Goal: Task Accomplishment & Management: Complete application form

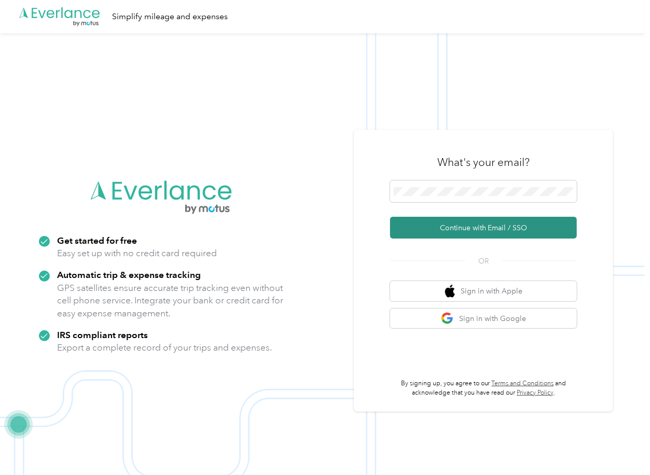
click at [429, 228] on button "Continue with Email / SSO" at bounding box center [483, 228] width 187 height 22
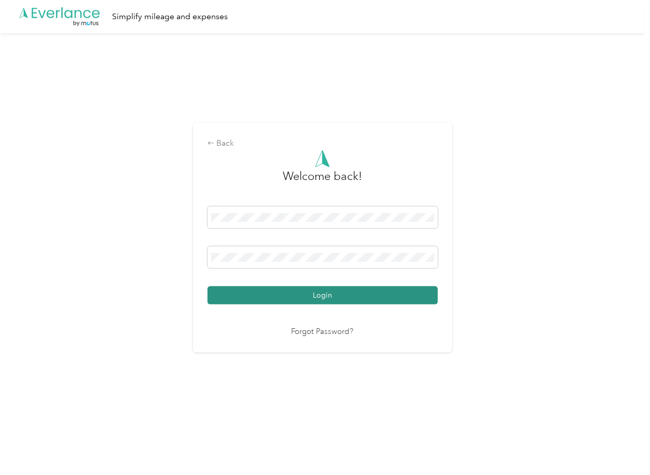
click at [249, 294] on button "Login" at bounding box center [322, 295] width 230 height 18
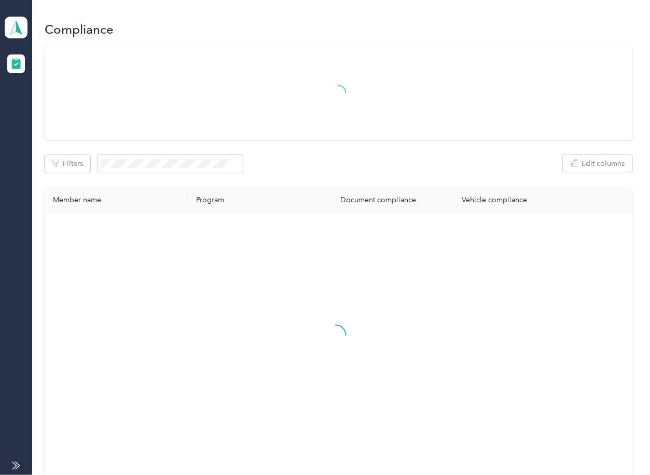
drag, startPoint x: 290, startPoint y: 156, endPoint x: 277, endPoint y: 151, distance: 14.1
click at [290, 156] on div "Filters Edit columns" at bounding box center [338, 163] width 587 height 18
click at [20, 23] on icon at bounding box center [16, 27] width 16 height 15
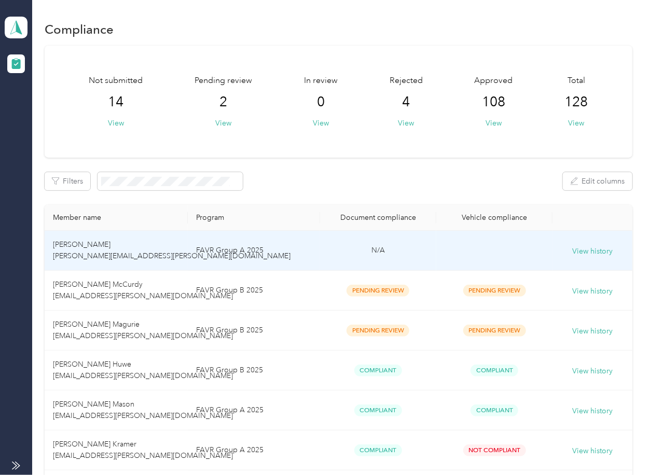
click at [315, 288] on td "FAVR Group B 2025" at bounding box center [254, 291] width 132 height 40
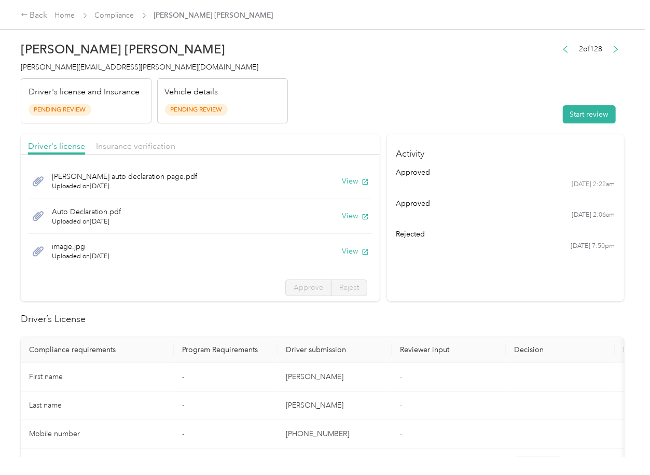
click at [479, 111] on header "[PERSON_NAME] McCurdy [EMAIL_ADDRESS][PERSON_NAME][DOMAIN_NAME] Driver's licens…" at bounding box center [322, 79] width 603 height 87
click at [342, 181] on button "View" at bounding box center [355, 181] width 27 height 11
click at [342, 213] on button "View" at bounding box center [355, 215] width 27 height 11
click at [342, 249] on button "View" at bounding box center [355, 251] width 27 height 11
drag, startPoint x: 260, startPoint y: 133, endPoint x: 200, endPoint y: 136, distance: 60.2
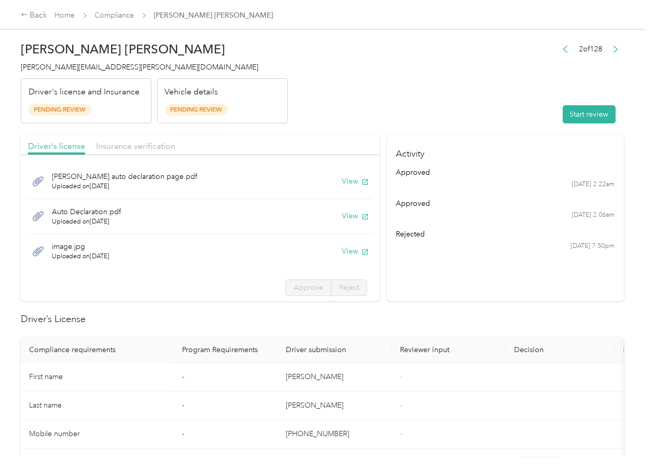
drag, startPoint x: 144, startPoint y: 137, endPoint x: 135, endPoint y: 142, distance: 10.4
click at [144, 137] on div "Driver's license Insurance verification" at bounding box center [200, 144] width 359 height 21
click at [133, 144] on span "Insurance verification" at bounding box center [135, 146] width 79 height 10
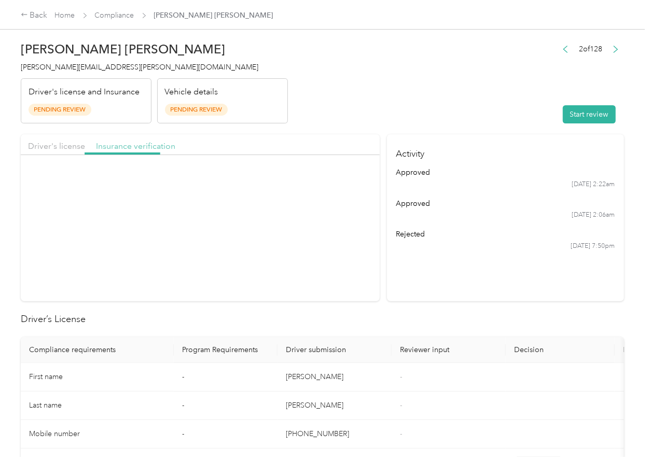
click at [132, 144] on span "Insurance verification" at bounding box center [135, 146] width 79 height 10
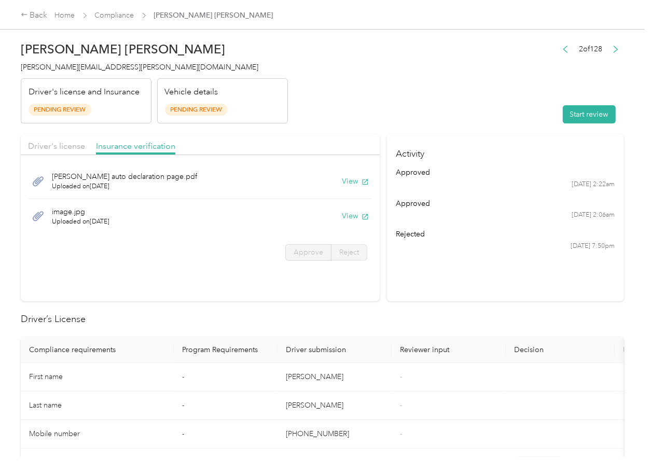
drag, startPoint x: 359, startPoint y: 182, endPoint x: 359, endPoint y: 191, distance: 8.8
click at [362, 182] on icon "button" at bounding box center [365, 182] width 6 height 6
click at [348, 216] on button "View" at bounding box center [355, 215] width 27 height 11
click at [508, 113] on header "[PERSON_NAME] McCurdy [EMAIL_ADDRESS][PERSON_NAME][DOMAIN_NAME] Driver's licens…" at bounding box center [322, 79] width 603 height 87
click at [593, 122] on button "Start review" at bounding box center [589, 114] width 53 height 18
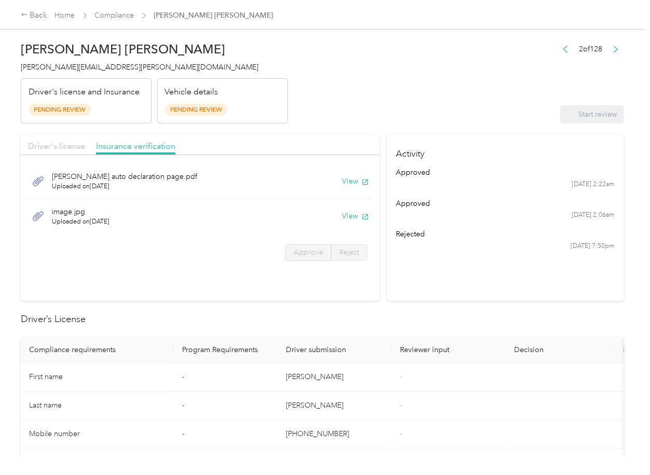
click at [52, 142] on span "Driver's license" at bounding box center [56, 146] width 57 height 10
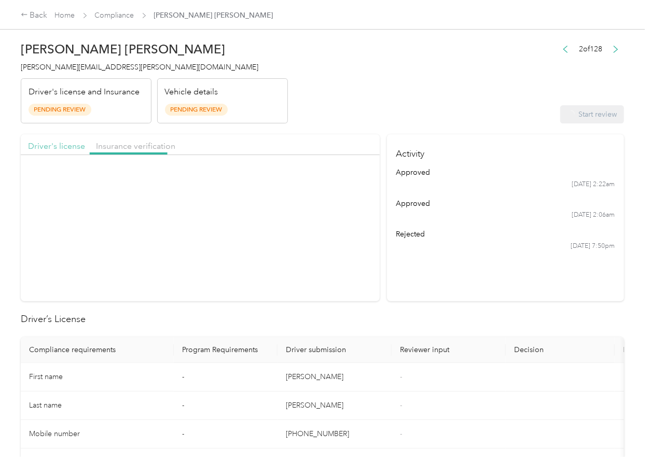
drag, startPoint x: 52, startPoint y: 142, endPoint x: 58, endPoint y: 152, distance: 12.1
click at [52, 144] on span "Driver's license" at bounding box center [56, 146] width 57 height 10
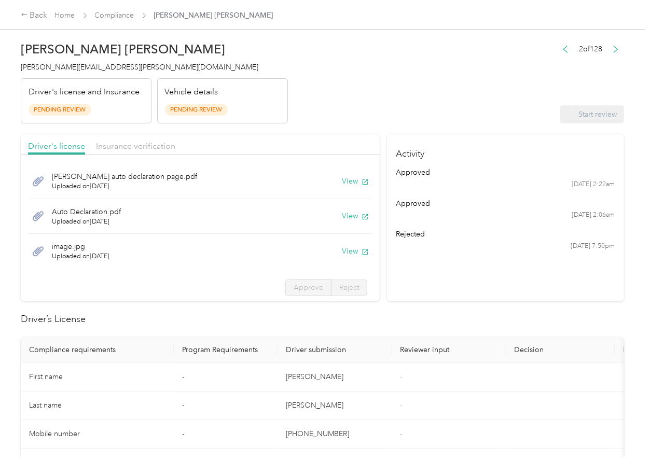
click at [298, 275] on div "[PERSON_NAME] auto declaration page.pdf Uploaded on [DATE] View Auto Declaratio…" at bounding box center [200, 231] width 359 height 143
click at [291, 281] on label "Approve" at bounding box center [308, 287] width 46 height 17
click at [293, 287] on span "Approve" at bounding box center [308, 287] width 30 height 9
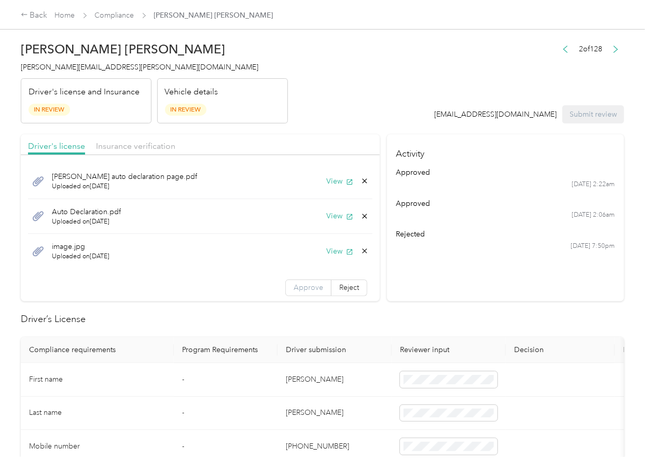
click at [293, 287] on span "Approve" at bounding box center [308, 287] width 30 height 9
click at [128, 147] on span "Insurance verification" at bounding box center [135, 146] width 79 height 10
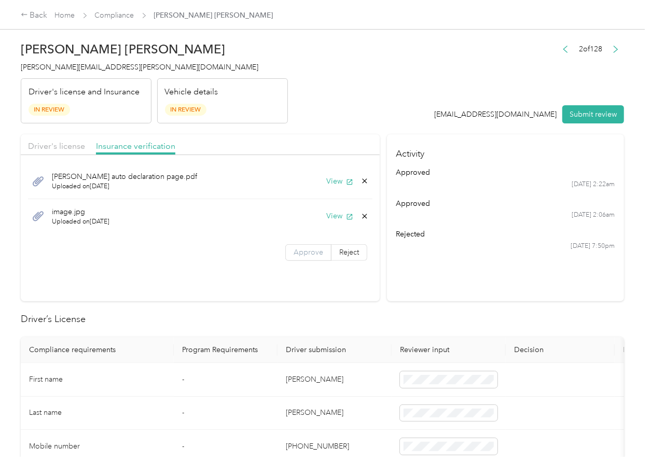
click at [312, 258] on label "Approve" at bounding box center [308, 252] width 46 height 17
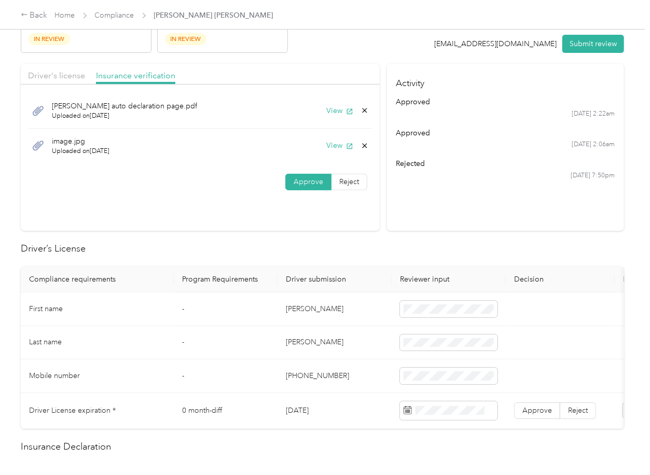
scroll to position [207, 0]
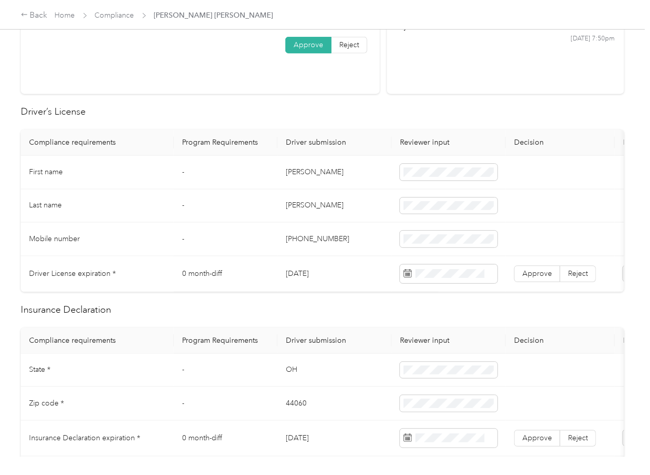
click at [307, 274] on td "[DATE]" at bounding box center [334, 274] width 114 height 36
copy td "[DATE]"
click at [436, 278] on span at bounding box center [448, 273] width 97 height 19
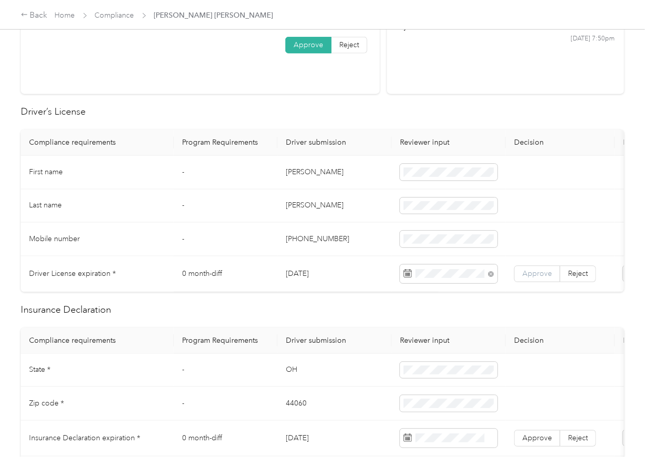
click at [532, 274] on span "Approve" at bounding box center [537, 273] width 30 height 9
click at [317, 242] on td "[PHONE_NUMBER]" at bounding box center [334, 239] width 114 height 34
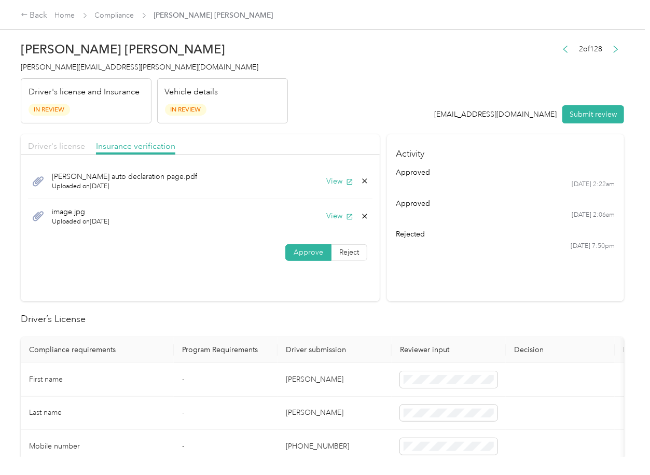
click at [68, 145] on span "Driver's license" at bounding box center [56, 146] width 57 height 10
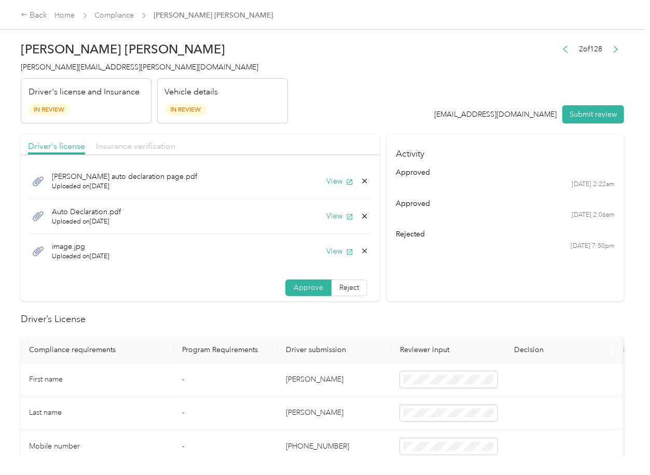
click at [126, 145] on span "Insurance verification" at bounding box center [135, 146] width 79 height 10
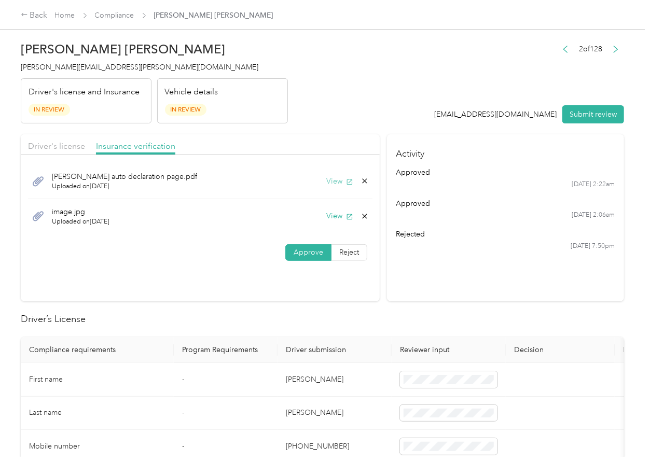
click at [347, 181] on icon "button" at bounding box center [350, 182] width 6 height 6
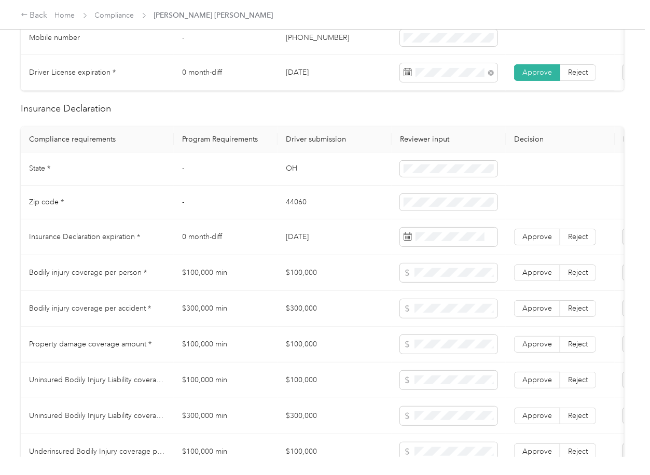
scroll to position [484, 0]
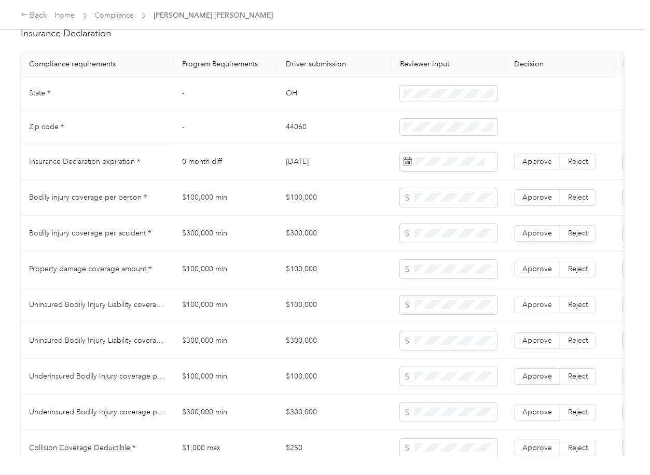
click at [278, 98] on td "OH" at bounding box center [334, 94] width 114 height 34
copy td "OH"
click at [293, 134] on td "44060" at bounding box center [334, 127] width 114 height 34
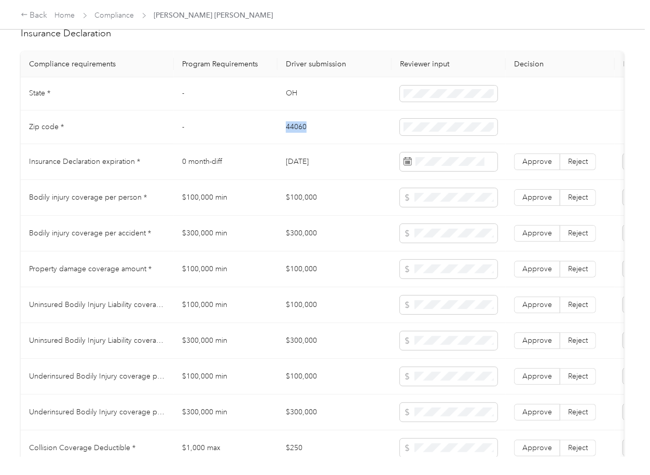
click at [293, 134] on td "44060" at bounding box center [334, 127] width 114 height 34
copy td "44060"
drag, startPoint x: 324, startPoint y: 175, endPoint x: 357, endPoint y: 173, distance: 33.2
click at [322, 176] on td "[DATE]" at bounding box center [334, 162] width 114 height 36
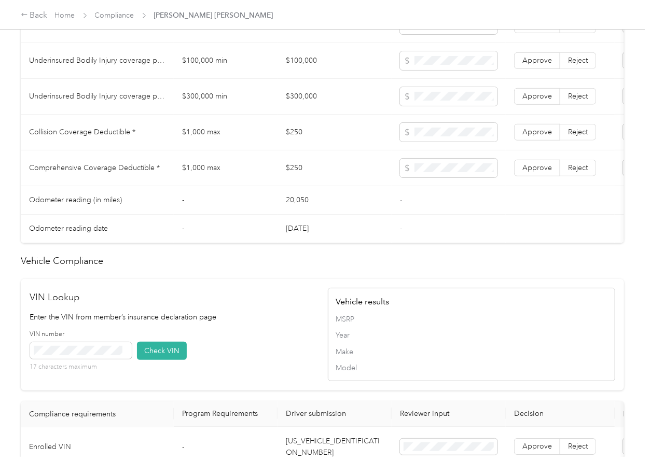
scroll to position [1037, 0]
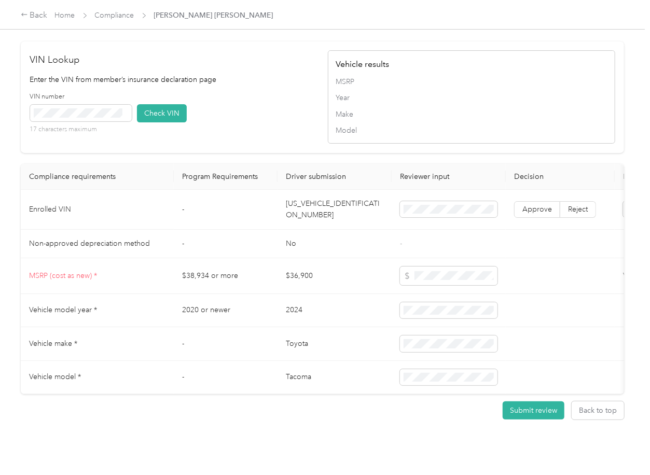
click at [313, 228] on td "[US_VEHICLE_IDENTIFICATION_NUMBER]" at bounding box center [334, 210] width 114 height 40
drag, startPoint x: 313, startPoint y: 228, endPoint x: 24, endPoint y: 191, distance: 291.1
click at [311, 228] on td "[US_VEHICLE_IDENTIFICATION_NUMBER]" at bounding box center [334, 210] width 114 height 40
copy td "[US_VEHICLE_IDENTIFICATION_NUMBER]"
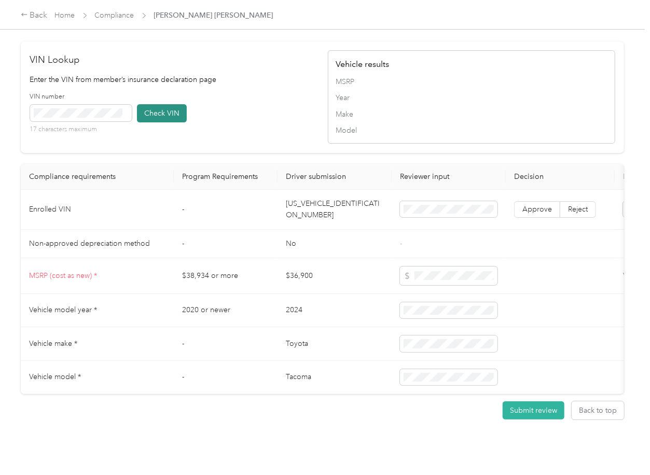
drag, startPoint x: 209, startPoint y: 114, endPoint x: 177, endPoint y: 125, distance: 33.4
click at [209, 114] on div "VIN number 17 characters maximum Check VIN" at bounding box center [173, 116] width 287 height 49
click at [152, 122] on button "Check VIN" at bounding box center [162, 113] width 50 height 18
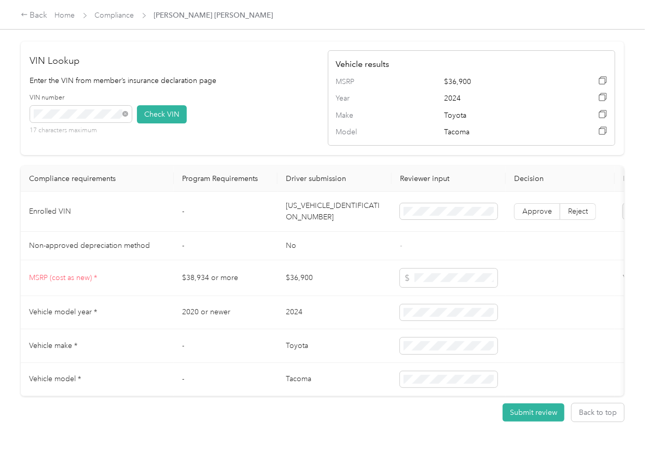
drag, startPoint x: 539, startPoint y: 224, endPoint x: 71, endPoint y: 218, distance: 468.7
click at [538, 216] on span "Approve" at bounding box center [537, 211] width 30 height 9
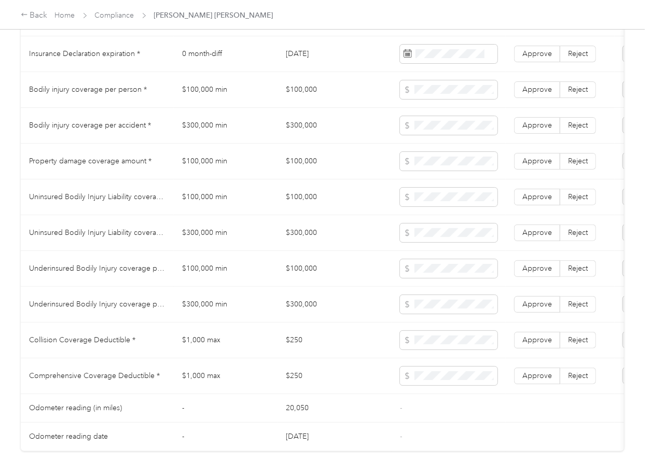
scroll to position [553, 0]
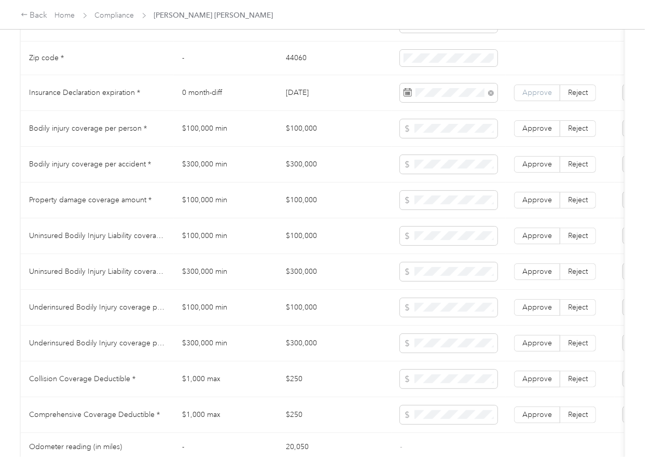
click at [541, 97] on span "Approve" at bounding box center [537, 92] width 30 height 9
click at [300, 146] on td "$100,000" at bounding box center [334, 129] width 114 height 36
copy td "$100,000"
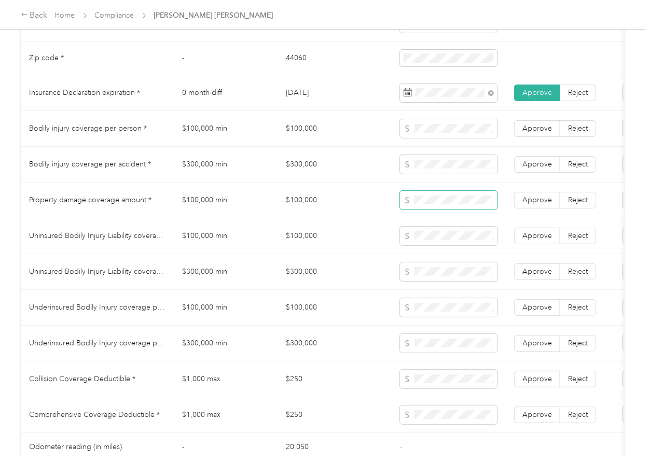
click at [426, 209] on span at bounding box center [448, 200] width 97 height 19
click at [294, 171] on td "$300,000" at bounding box center [334, 165] width 114 height 36
copy td "$300,000"
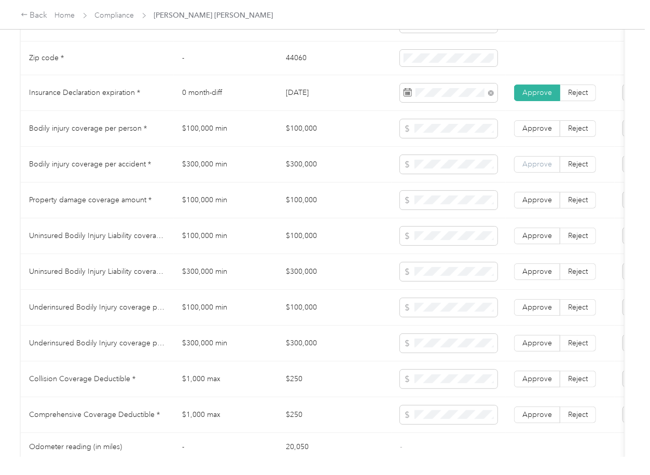
click at [524, 168] on span "Approve" at bounding box center [537, 164] width 30 height 9
click at [531, 146] on td "Approve Reject" at bounding box center [559, 129] width 109 height 36
click at [536, 132] on label "Approve" at bounding box center [537, 128] width 46 height 17
click at [534, 204] on span "Approve" at bounding box center [537, 199] width 30 height 9
click at [316, 244] on td "$100,000" at bounding box center [334, 236] width 114 height 36
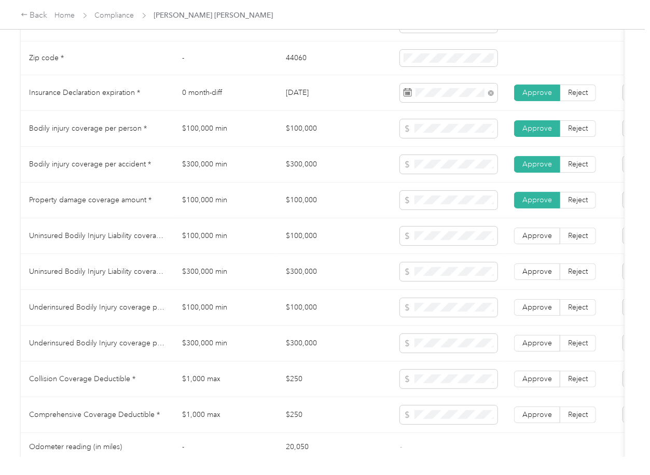
click at [316, 244] on td "$100,000" at bounding box center [334, 236] width 114 height 36
copy td "$100,000"
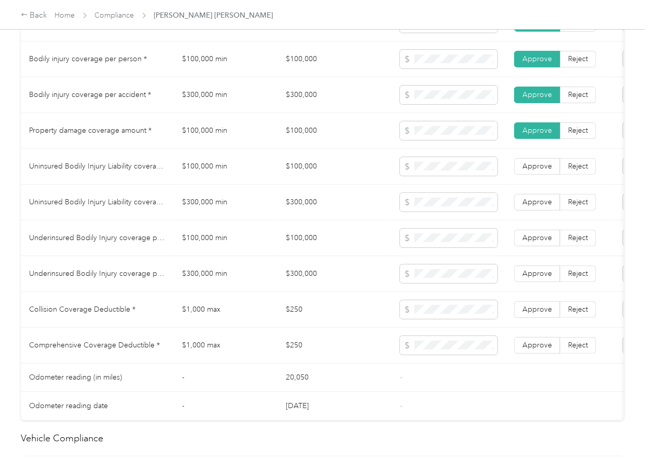
click at [303, 207] on td "$300,000" at bounding box center [334, 203] width 114 height 36
copy td "$300,000"
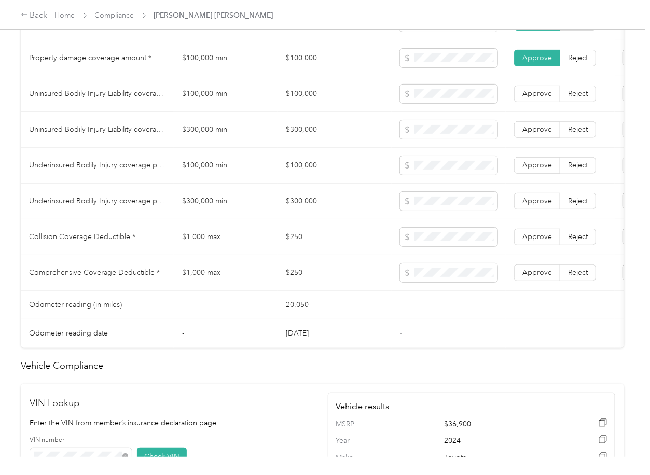
scroll to position [760, 0]
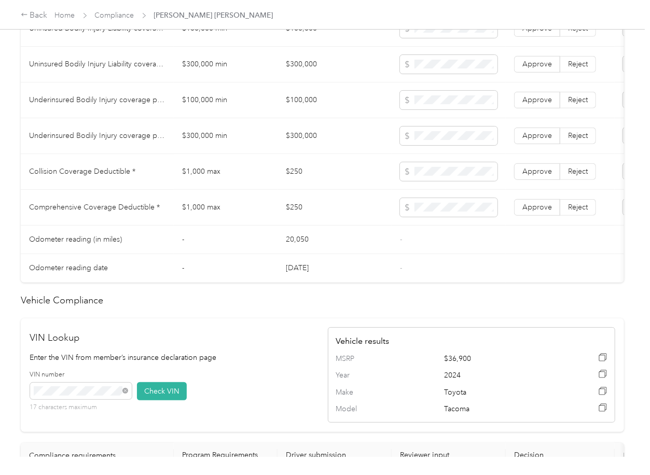
click at [293, 182] on td "$250" at bounding box center [334, 172] width 114 height 36
copy td "$250"
click at [540, 212] on span "Approve" at bounding box center [537, 207] width 30 height 9
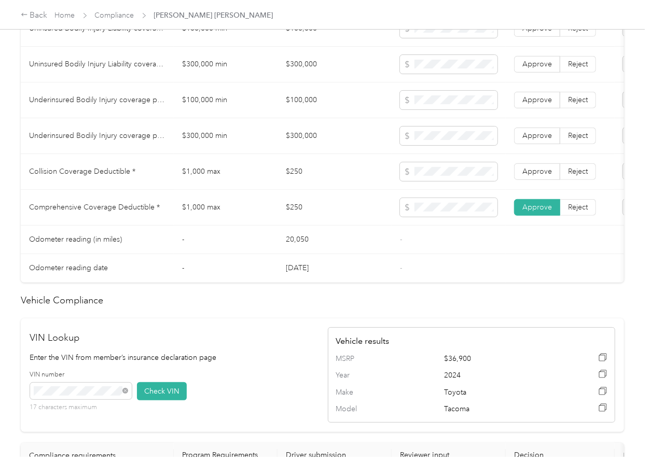
click at [537, 176] on span "Approve" at bounding box center [537, 171] width 30 height 9
click at [536, 140] on span "Approve" at bounding box center [537, 135] width 30 height 9
click at [533, 104] on span "Approve" at bounding box center [537, 99] width 30 height 9
drag, startPoint x: 533, startPoint y: 75, endPoint x: 535, endPoint y: 45, distance: 30.6
click at [534, 68] on span "Approve" at bounding box center [537, 64] width 30 height 9
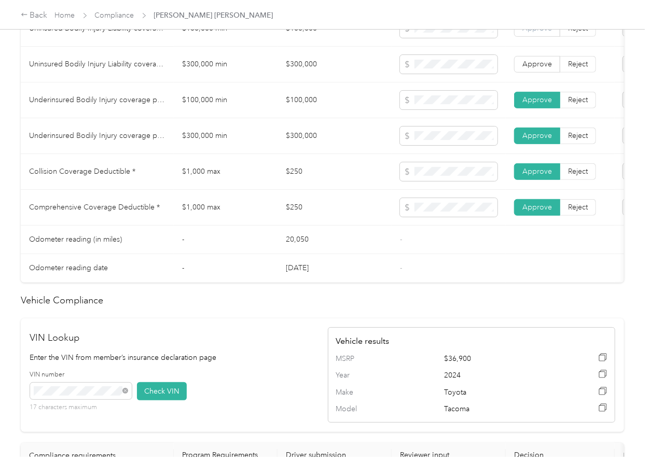
click at [535, 37] on label "Approve" at bounding box center [537, 28] width 46 height 17
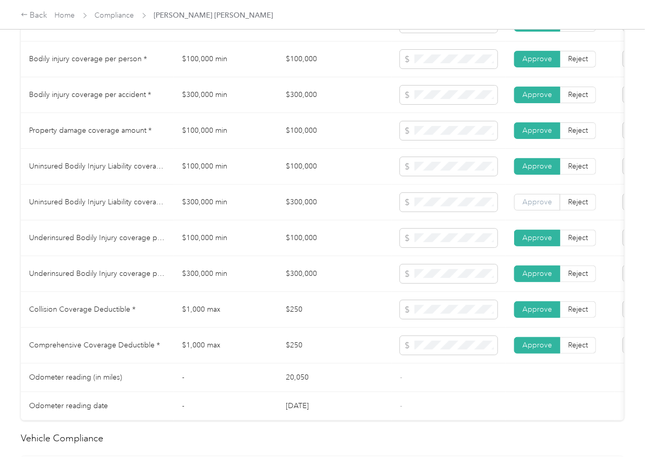
click at [535, 206] on span "Approve" at bounding box center [537, 202] width 30 height 9
click at [192, 256] on td "$100,000 min" at bounding box center [226, 238] width 104 height 36
click at [411, 68] on span at bounding box center [448, 59] width 97 height 19
click at [395, 106] on td at bounding box center [448, 95] width 114 height 36
click at [399, 148] on td at bounding box center [448, 131] width 114 height 36
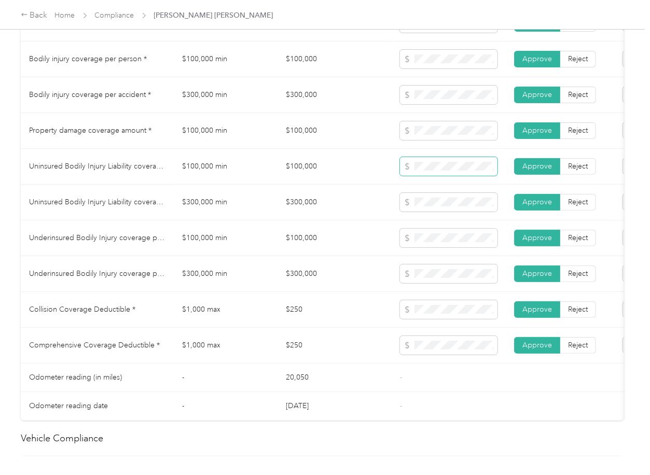
click at [426, 170] on span at bounding box center [448, 166] width 97 height 19
click at [388, 182] on tr "Uninsured Bodily Injury Liability coverage per person * $100,000 min $100,000 A…" at bounding box center [386, 167] width 731 height 36
click at [421, 204] on span at bounding box center [448, 202] width 97 height 19
click at [385, 220] on tr "Uninsured Bodily Injury Liability coverage per accident * $300,000 min $300,000…" at bounding box center [386, 203] width 731 height 36
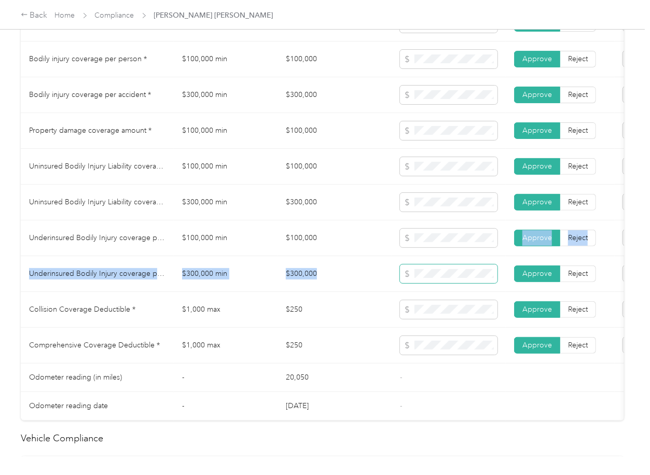
click at [410, 272] on tbody "State * - [US_STATE] Zip code * - 44060 Insurance Declaration expiration * 0 mo…" at bounding box center [386, 180] width 731 height 482
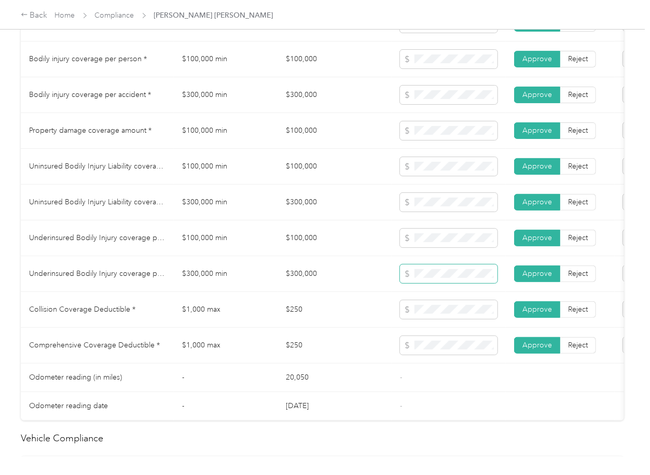
click at [403, 292] on td at bounding box center [448, 274] width 114 height 36
click at [346, 305] on td "$250" at bounding box center [334, 310] width 114 height 36
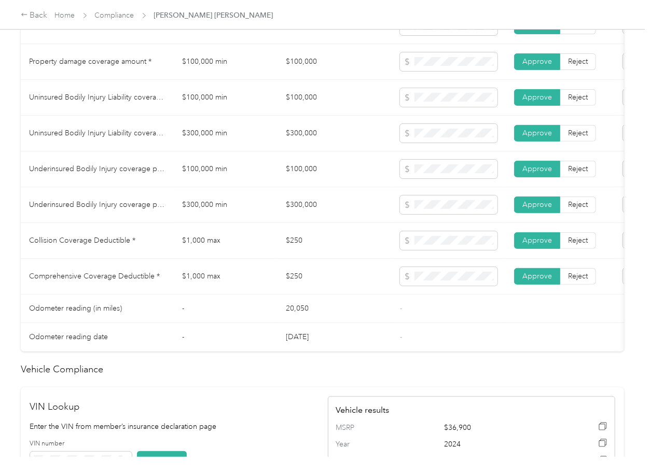
click at [341, 273] on td "$250" at bounding box center [334, 277] width 114 height 36
click at [342, 273] on td "$250" at bounding box center [334, 277] width 114 height 36
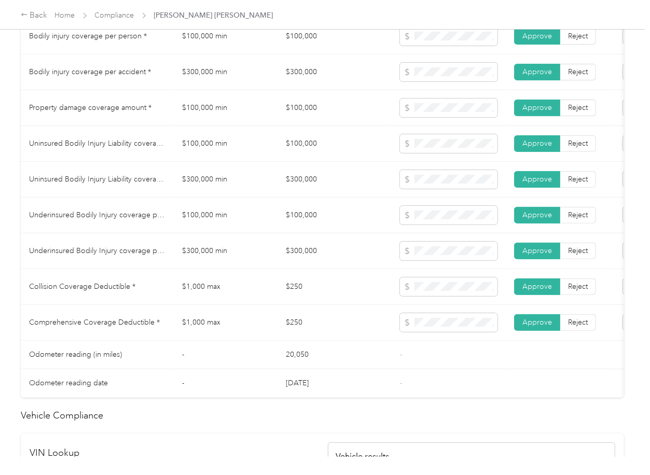
scroll to position [622, 0]
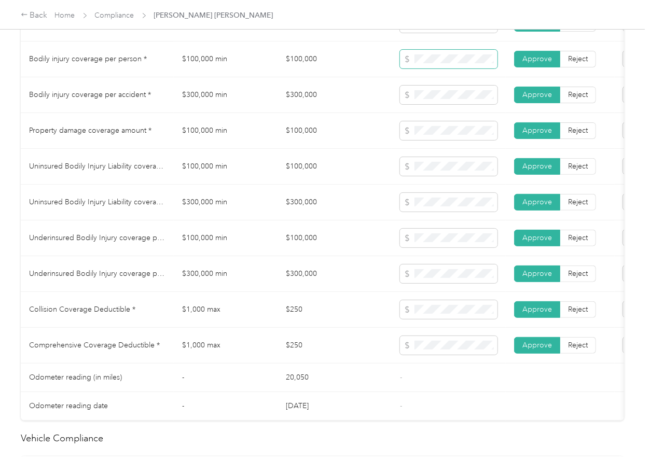
click at [417, 68] on span at bounding box center [448, 59] width 97 height 19
click at [379, 111] on tr "Bodily injury coverage per accident * $300,000 min $300,000 Approve Reject" at bounding box center [386, 95] width 731 height 36
click at [344, 137] on td "$100,000" at bounding box center [334, 131] width 114 height 36
click at [427, 212] on span at bounding box center [448, 202] width 97 height 19
click at [425, 243] on span at bounding box center [448, 238] width 97 height 19
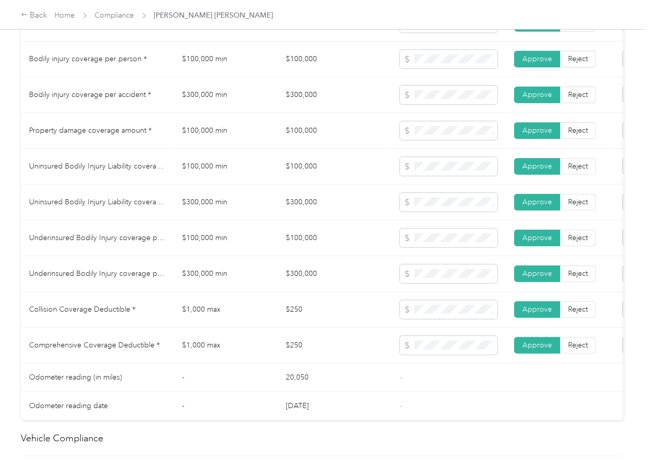
click at [420, 269] on td at bounding box center [448, 274] width 114 height 36
click at [306, 289] on td "$300,000" at bounding box center [334, 274] width 114 height 36
click at [212, 171] on td "$100,000 min" at bounding box center [226, 167] width 104 height 36
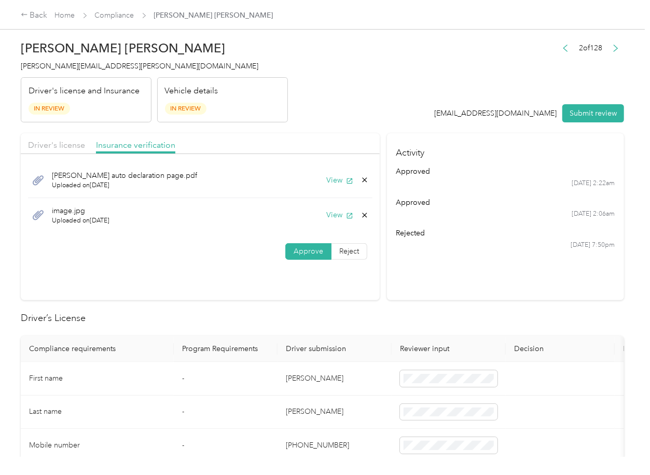
scroll to position [0, 0]
click at [362, 216] on icon at bounding box center [364, 216] width 8 height 8
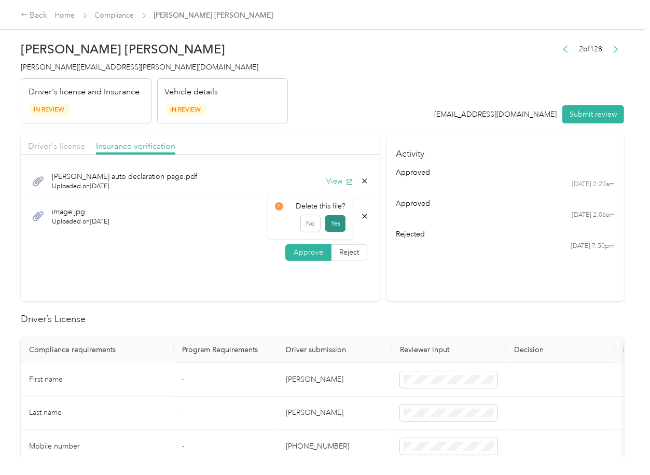
drag, startPoint x: 344, startPoint y: 222, endPoint x: 257, endPoint y: 223, distance: 87.1
click at [343, 222] on button "Yes" at bounding box center [335, 223] width 20 height 17
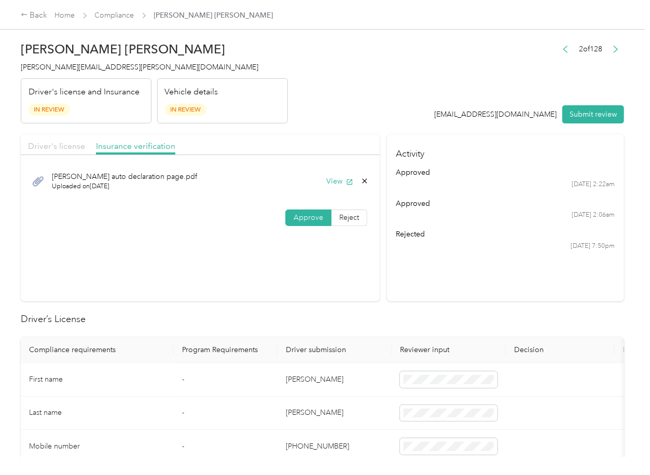
click at [61, 146] on span "Driver's license" at bounding box center [56, 146] width 57 height 10
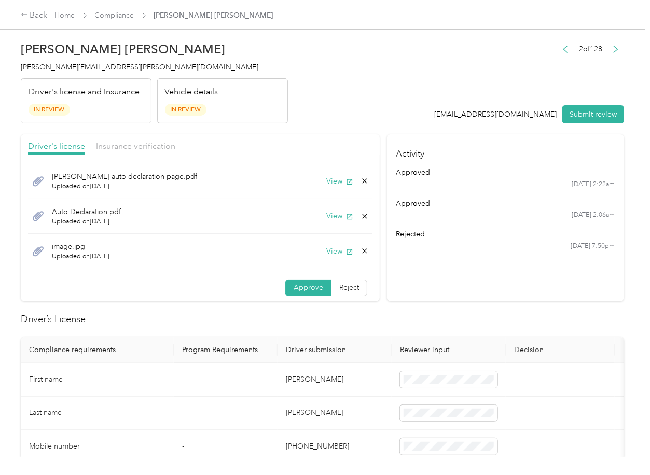
click at [360, 178] on icon at bounding box center [364, 181] width 8 height 8
click at [311, 184] on div "No Yes" at bounding box center [299, 188] width 71 height 17
click at [345, 179] on div "View" at bounding box center [347, 181] width 43 height 11
click at [360, 179] on icon at bounding box center [364, 181] width 8 height 8
click at [325, 187] on button "Yes" at bounding box center [325, 188] width 20 height 17
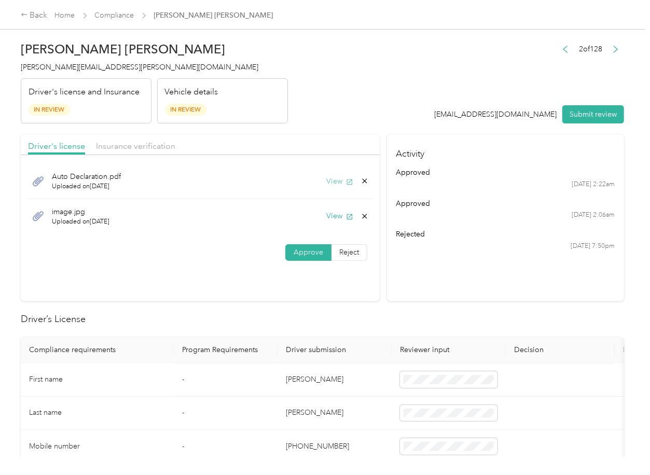
click at [329, 181] on button "View" at bounding box center [339, 181] width 27 height 11
click at [361, 179] on icon at bounding box center [364, 181] width 8 height 8
click at [339, 185] on button "Yes" at bounding box center [335, 189] width 20 height 17
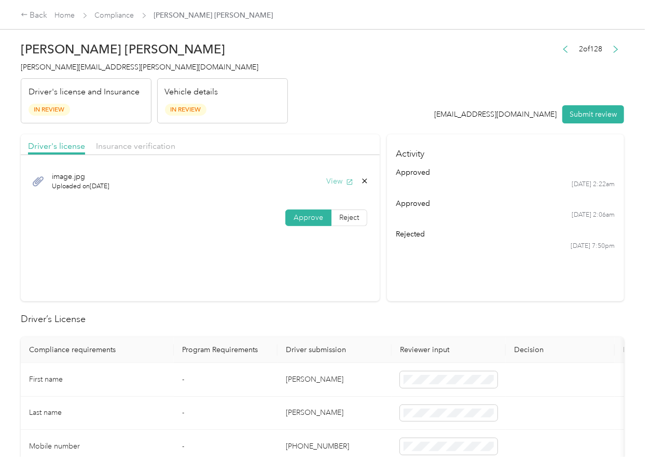
click at [347, 181] on icon "button" at bounding box center [349, 181] width 7 height 7
click at [589, 114] on button "Submit review" at bounding box center [593, 114] width 62 height 18
click at [57, 65] on span "[PERSON_NAME][EMAIL_ADDRESS][PERSON_NAME][DOMAIN_NAME]" at bounding box center [139, 67] width 237 height 9
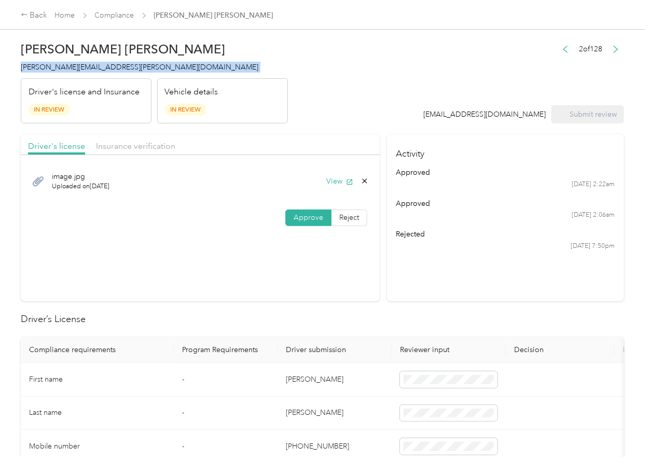
click at [57, 65] on span "[PERSON_NAME][EMAIL_ADDRESS][PERSON_NAME][DOMAIN_NAME]" at bounding box center [139, 67] width 237 height 9
copy span "[PERSON_NAME][EMAIL_ADDRESS][PERSON_NAME][DOMAIN_NAME]"
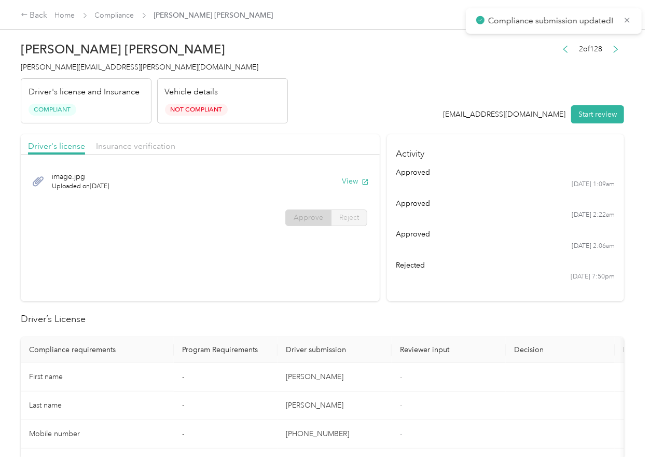
click at [405, 229] on div "approved" at bounding box center [505, 234] width 219 height 11
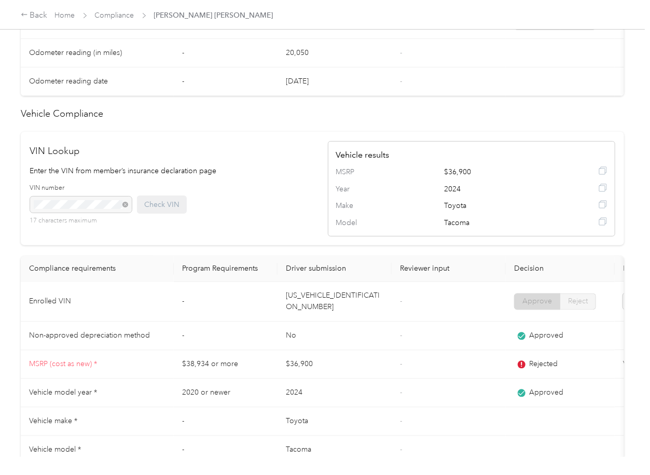
scroll to position [1018, 0]
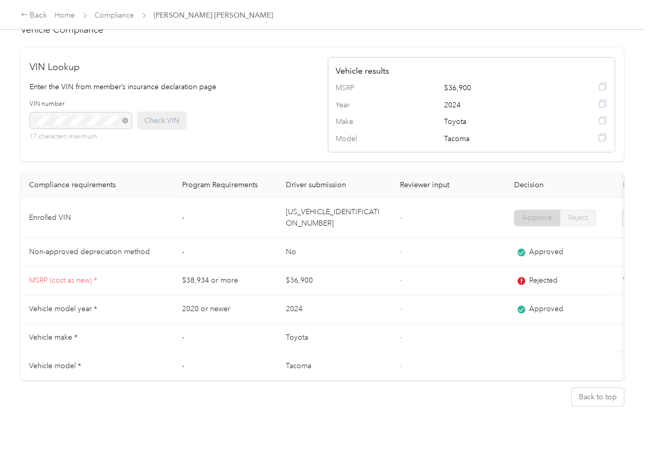
click at [316, 198] on td "[US_VEHICLE_IDENTIFICATION_NUMBER]" at bounding box center [334, 218] width 114 height 40
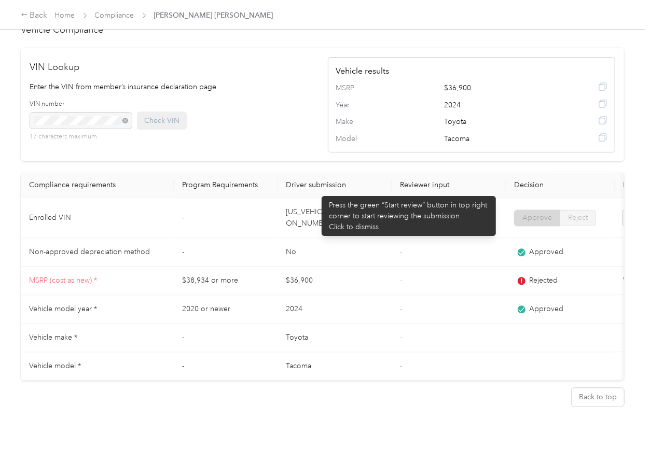
click at [316, 198] on td "[US_VEHICLE_IDENTIFICATION_NUMBER]" at bounding box center [334, 218] width 114 height 40
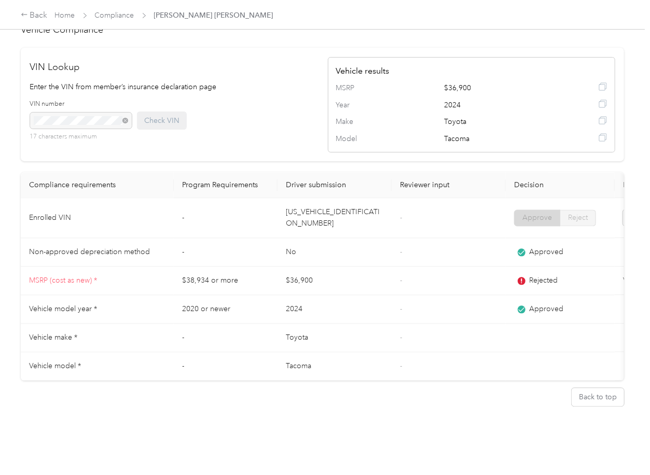
click at [313, 200] on td "[US_VEHICLE_IDENTIFICATION_NUMBER]" at bounding box center [334, 218] width 114 height 40
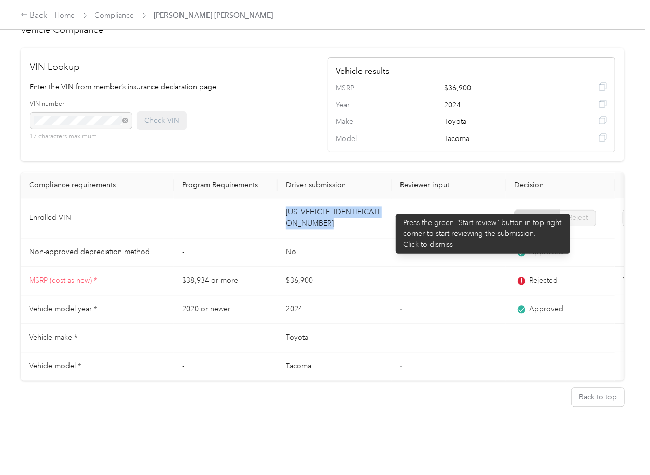
click at [391, 213] on td "-" at bounding box center [448, 218] width 114 height 40
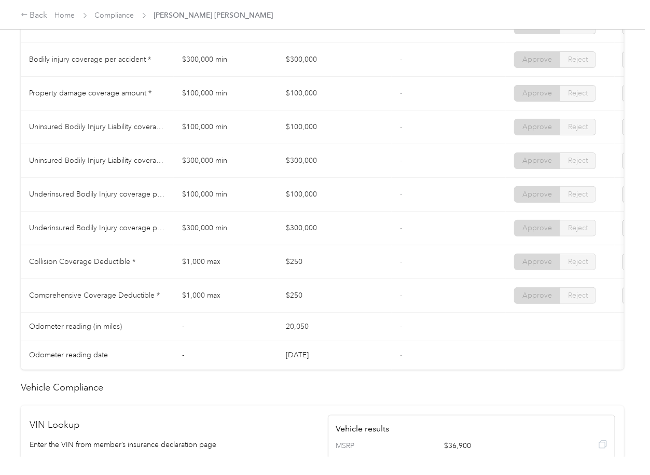
scroll to position [603, 0]
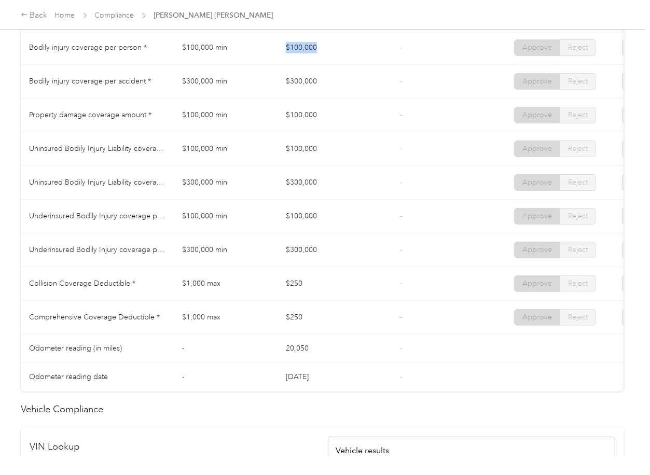
drag, startPoint x: 280, startPoint y: 61, endPoint x: 320, endPoint y: 66, distance: 39.7
click at [319, 59] on td "$100,000" at bounding box center [334, 48] width 114 height 34
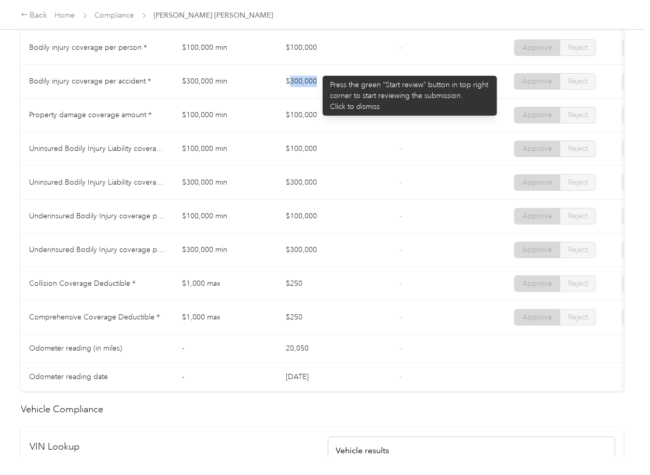
drag, startPoint x: 292, startPoint y: 82, endPoint x: 347, endPoint y: 83, distance: 55.0
click at [347, 83] on td "$300,000" at bounding box center [334, 82] width 114 height 34
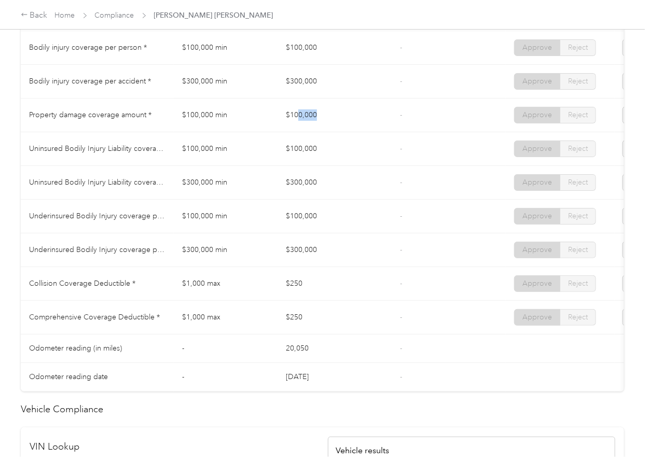
drag, startPoint x: 297, startPoint y: 114, endPoint x: 343, endPoint y: 117, distance: 46.8
click at [342, 117] on td "$100,000" at bounding box center [334, 116] width 114 height 34
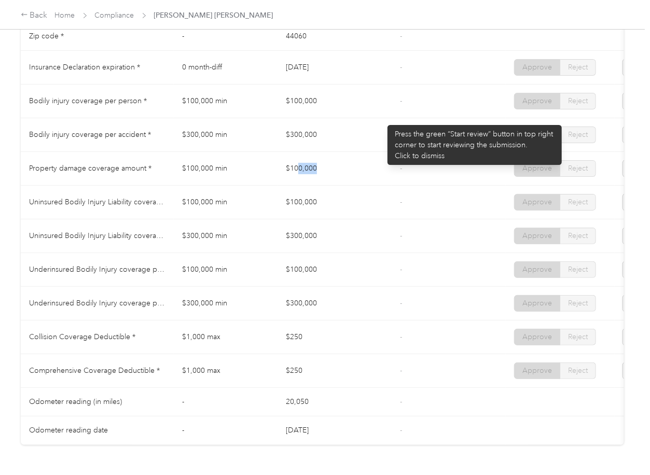
scroll to position [466, 0]
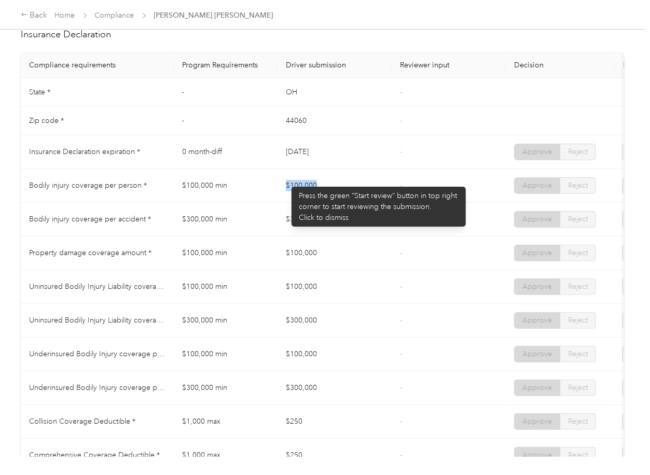
drag, startPoint x: 286, startPoint y: 181, endPoint x: 334, endPoint y: 194, distance: 49.4
click at [334, 191] on td "$100,000" at bounding box center [334, 186] width 114 height 34
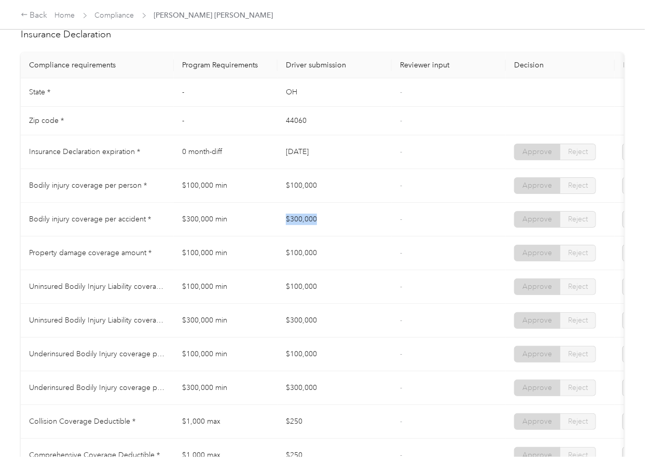
drag, startPoint x: 284, startPoint y: 227, endPoint x: 330, endPoint y: 229, distance: 46.2
click at [331, 227] on td "$300,000" at bounding box center [334, 220] width 114 height 34
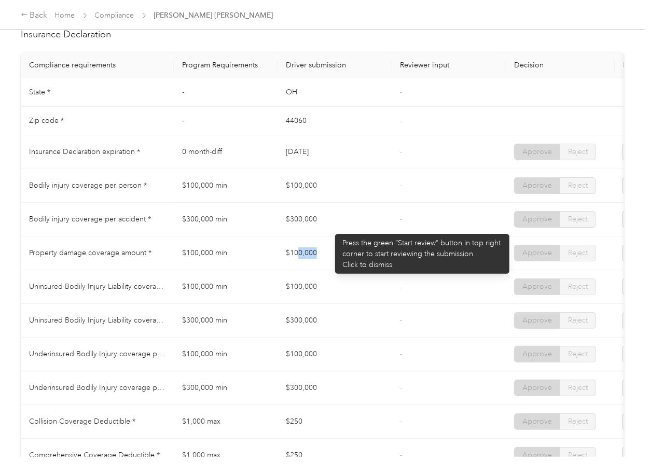
drag, startPoint x: 298, startPoint y: 251, endPoint x: 382, endPoint y: 249, distance: 84.0
click at [374, 251] on td "$100,000" at bounding box center [334, 253] width 114 height 34
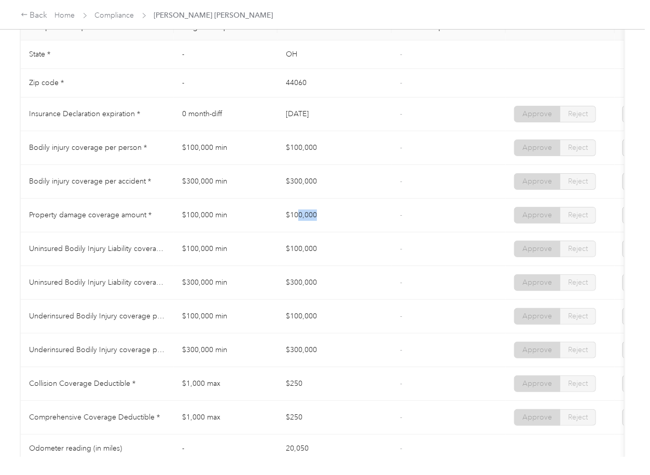
scroll to position [535, 0]
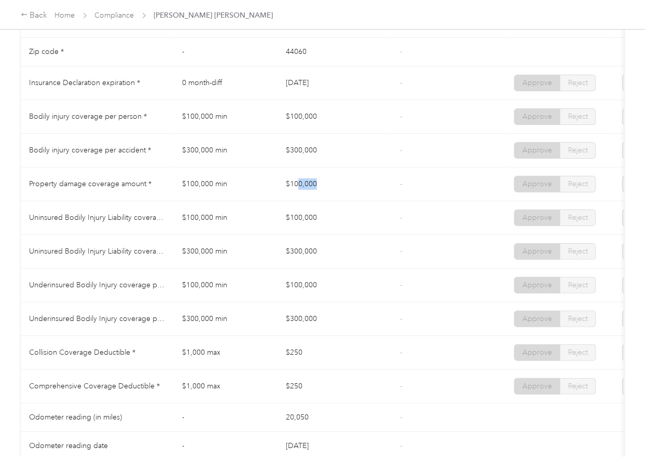
drag, startPoint x: 308, startPoint y: 203, endPoint x: 284, endPoint y: 217, distance: 27.8
click at [308, 201] on td "$100,000" at bounding box center [334, 184] width 114 height 34
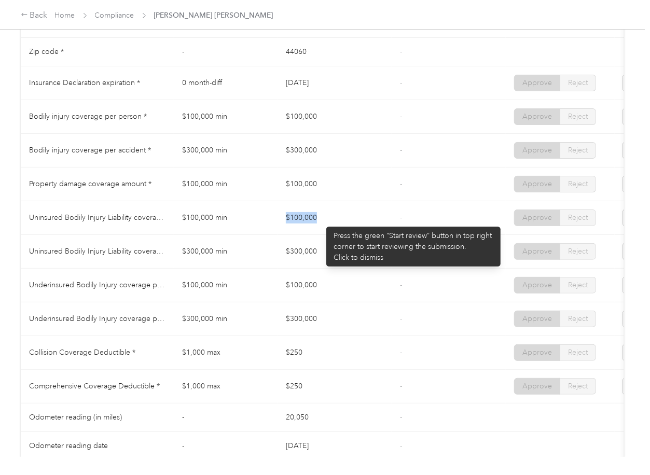
drag, startPoint x: 272, startPoint y: 221, endPoint x: 335, endPoint y: 221, distance: 63.2
click at [335, 221] on tr "Uninsured Bodily Injury Liability coverage per person * $100,000 min $100,000 -…" at bounding box center [386, 218] width 731 height 34
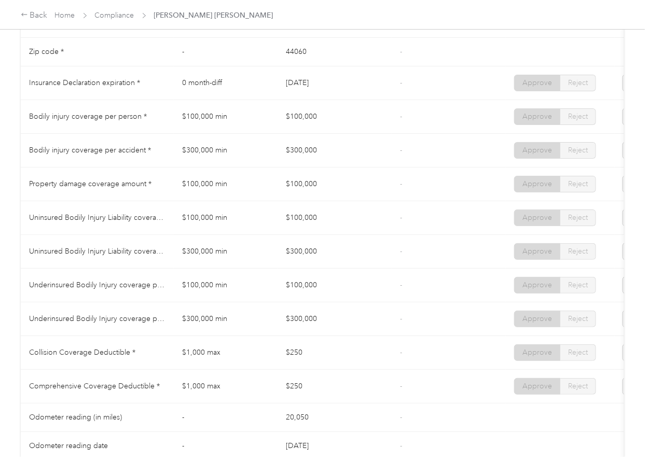
drag, startPoint x: 279, startPoint y: 260, endPoint x: 360, endPoint y: 240, distance: 83.4
click at [350, 263] on td "$300,000" at bounding box center [334, 252] width 114 height 34
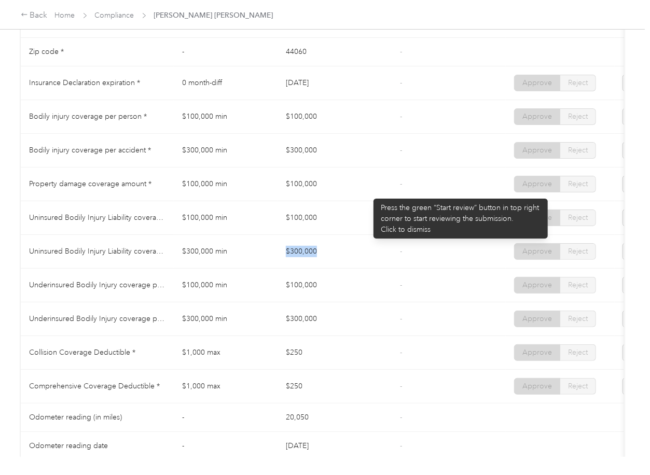
scroll to position [603, 0]
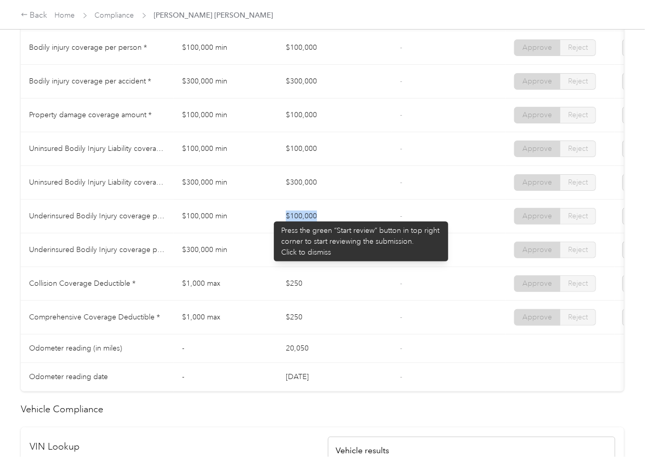
drag, startPoint x: 269, startPoint y: 216, endPoint x: 337, endPoint y: 228, distance: 69.4
click at [337, 228] on tr "Underinsured Bodily Injury coverage per person * $100,000 min $100,000 - Approv…" at bounding box center [386, 217] width 731 height 34
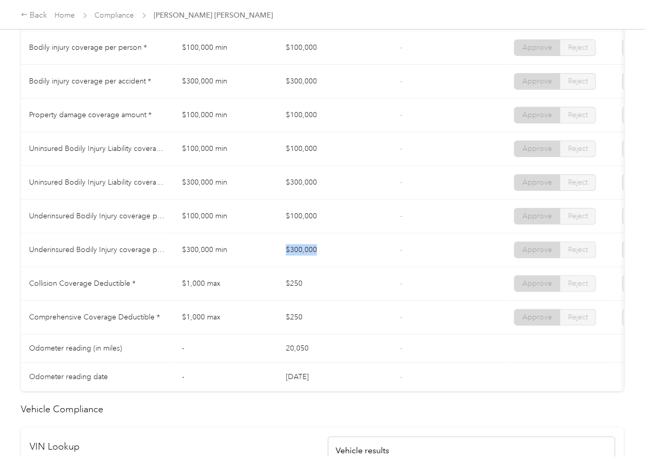
drag, startPoint x: 285, startPoint y: 258, endPoint x: 345, endPoint y: 256, distance: 60.2
click at [337, 257] on td "$300,000" at bounding box center [334, 250] width 114 height 34
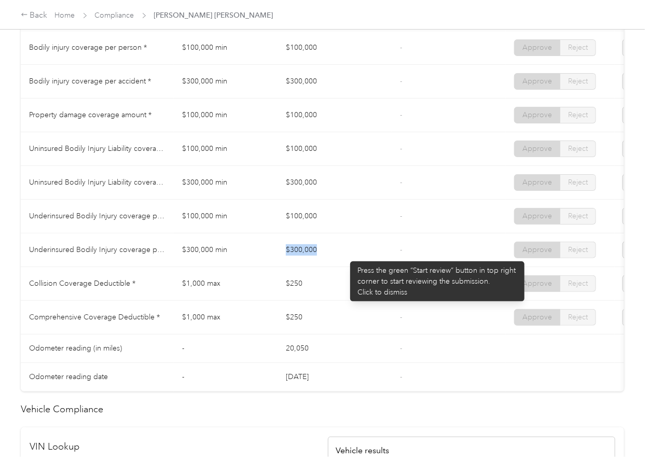
click at [386, 256] on td "$300,000" at bounding box center [334, 250] width 114 height 34
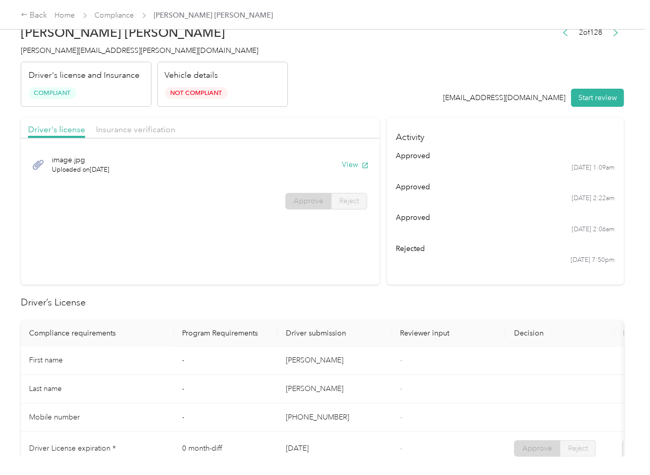
scroll to position [0, 0]
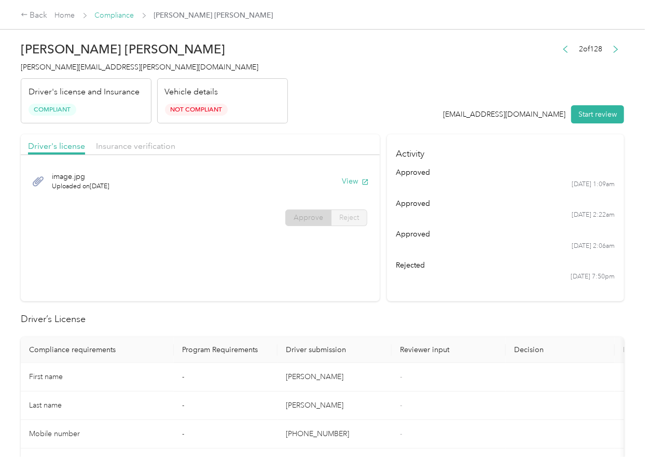
click at [111, 14] on link "Compliance" at bounding box center [114, 15] width 39 height 9
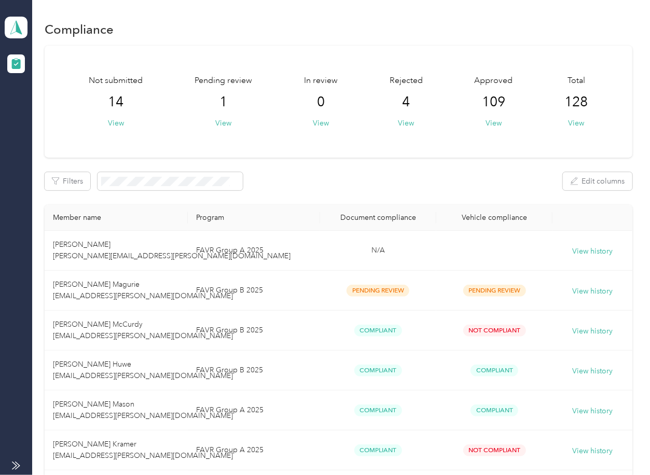
drag, startPoint x: 424, startPoint y: 178, endPoint x: 373, endPoint y: 213, distance: 61.4
click at [424, 178] on div "Filters Edit columns" at bounding box center [338, 181] width 587 height 18
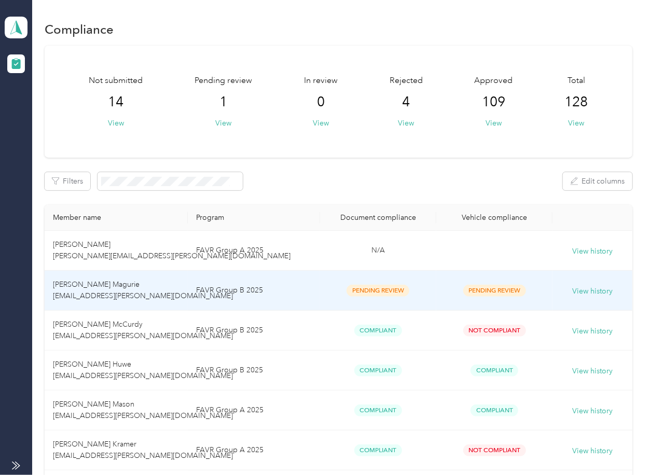
click at [138, 282] on td "[PERSON_NAME] Magurie [EMAIL_ADDRESS][PERSON_NAME][DOMAIN_NAME]" at bounding box center [116, 291] width 143 height 40
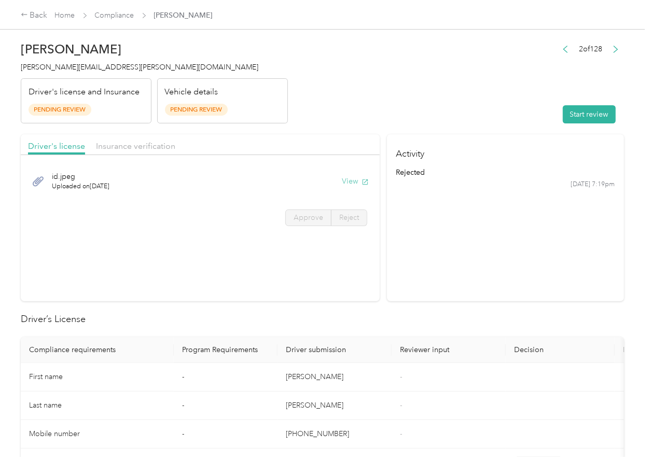
click at [347, 178] on button "View" at bounding box center [355, 181] width 27 height 11
drag, startPoint x: 322, startPoint y: 129, endPoint x: 131, endPoint y: 147, distance: 192.2
click at [115, 149] on span "Insurance verification" at bounding box center [135, 146] width 79 height 10
click at [129, 146] on span "Insurance verification" at bounding box center [135, 146] width 79 height 10
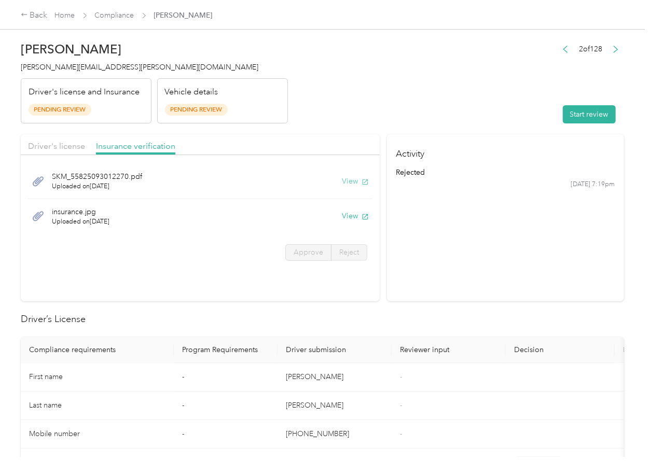
click at [348, 182] on button "View" at bounding box center [355, 181] width 27 height 11
click at [350, 214] on button "View" at bounding box center [355, 215] width 27 height 11
click at [437, 119] on header "[PERSON_NAME] Magurie [EMAIL_ADDRESS][PERSON_NAME][DOMAIN_NAME] Driver's licens…" at bounding box center [322, 79] width 603 height 87
click at [577, 113] on button "Start review" at bounding box center [589, 114] width 53 height 18
click at [47, 146] on span "Driver's license" at bounding box center [56, 146] width 57 height 10
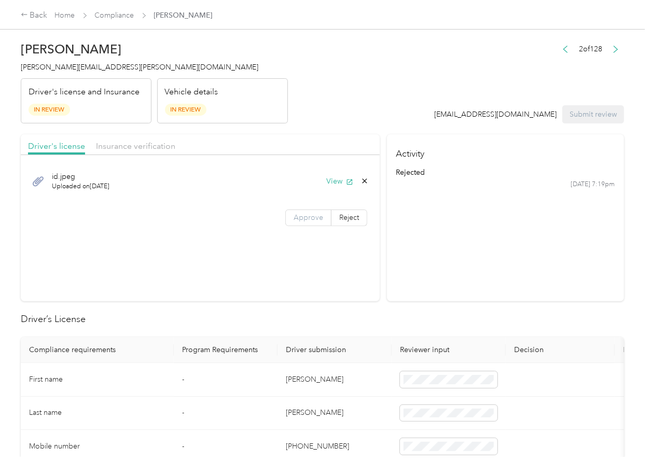
click at [316, 217] on span "Approve" at bounding box center [308, 217] width 30 height 9
click at [148, 145] on span "Insurance verification" at bounding box center [135, 146] width 79 height 10
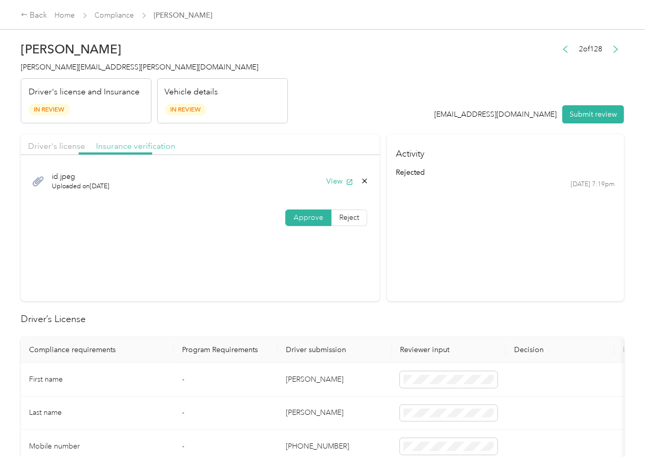
click at [141, 148] on span "Insurance verification" at bounding box center [135, 146] width 79 height 10
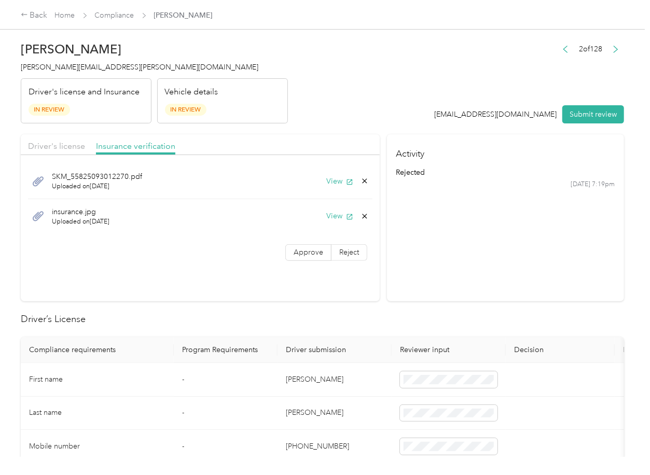
drag, startPoint x: 293, startPoint y: 248, endPoint x: 297, endPoint y: 336, distance: 88.2
click at [294, 251] on span "Approve" at bounding box center [308, 252] width 30 height 9
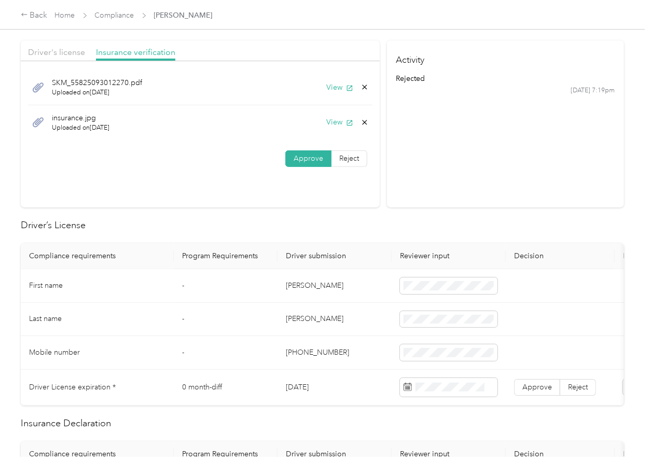
scroll to position [207, 0]
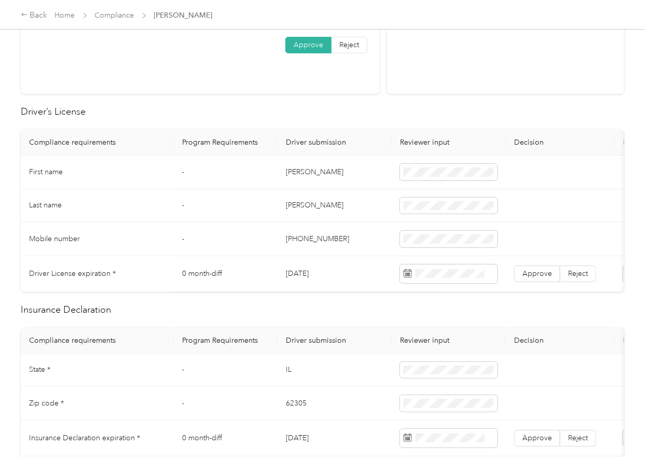
click at [311, 276] on td "[DATE]" at bounding box center [334, 274] width 114 height 36
click at [432, 266] on span at bounding box center [448, 273] width 97 height 19
click at [537, 279] on label "Approve" at bounding box center [537, 273] width 46 height 17
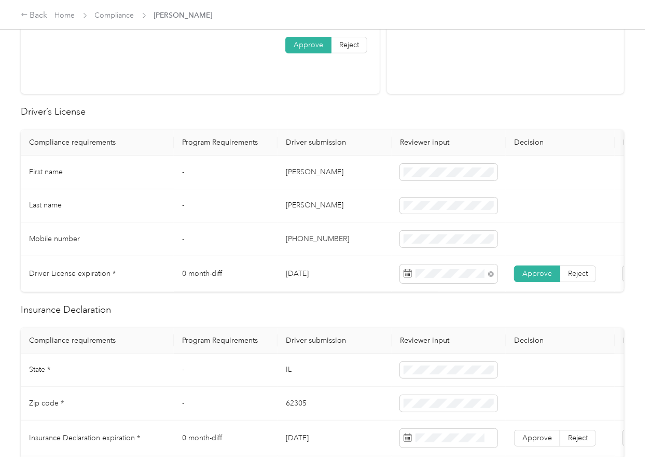
click at [537, 275] on span "Approve" at bounding box center [537, 273] width 30 height 9
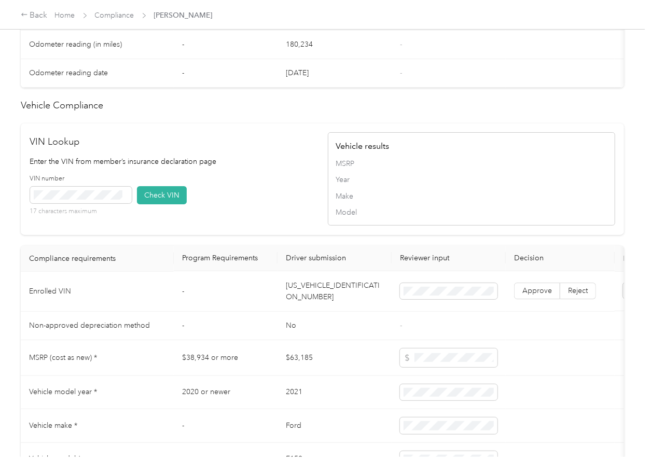
scroll to position [967, 0]
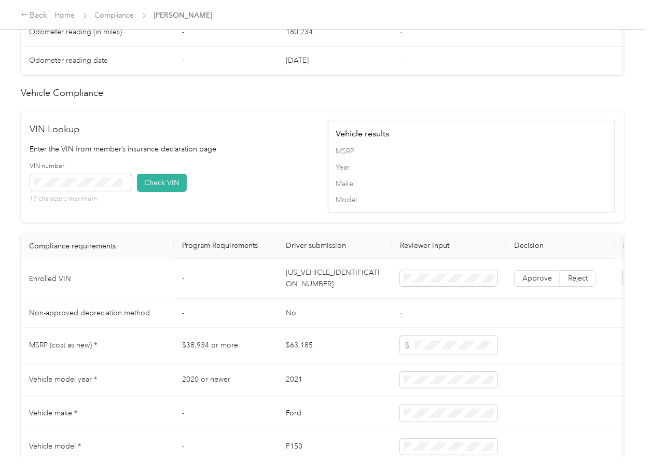
click at [308, 287] on td "[US_VEHICLE_IDENTIFICATION_NUMBER]" at bounding box center [334, 279] width 114 height 40
drag, startPoint x: 174, startPoint y: 203, endPoint x: 421, endPoint y: 318, distance: 272.8
click at [175, 192] on button "Check VIN" at bounding box center [162, 183] width 50 height 18
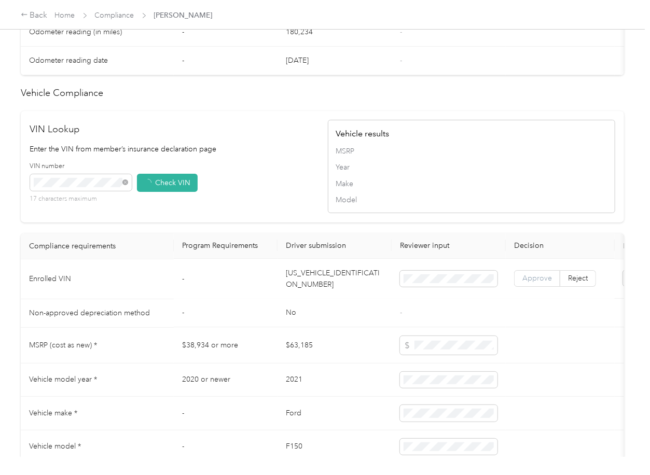
click at [532, 283] on span "Approve" at bounding box center [537, 278] width 30 height 9
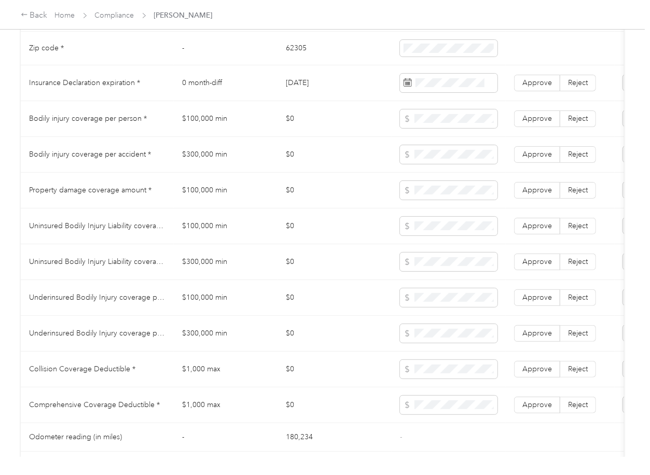
scroll to position [553, 0]
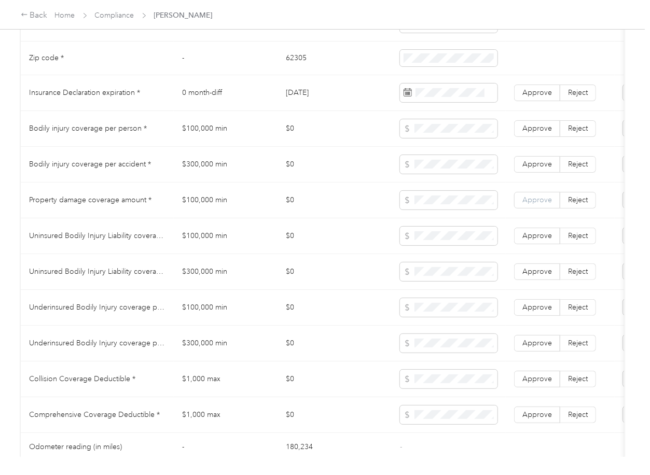
click at [540, 204] on span "Approve" at bounding box center [537, 199] width 30 height 9
click at [533, 163] on td "Approve Reject" at bounding box center [559, 165] width 109 height 36
drag, startPoint x: 536, startPoint y: 135, endPoint x: 552, endPoint y: 166, distance: 34.8
click at [536, 133] on span "Approve" at bounding box center [537, 128] width 30 height 9
click at [552, 173] on label "Approve" at bounding box center [537, 164] width 46 height 17
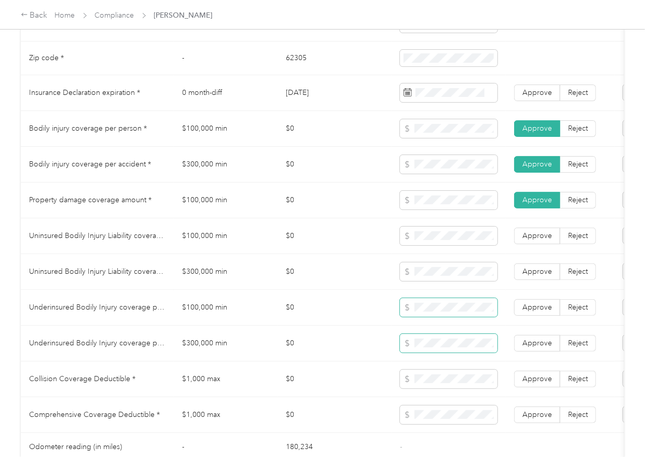
click at [446, 326] on td at bounding box center [448, 308] width 114 height 36
click at [452, 326] on td at bounding box center [448, 308] width 114 height 36
click at [452, 335] on tbody "State * - [US_STATE] Zip code * - 62305 Insurance Declaration expiration * 0 mo…" at bounding box center [386, 249] width 731 height 482
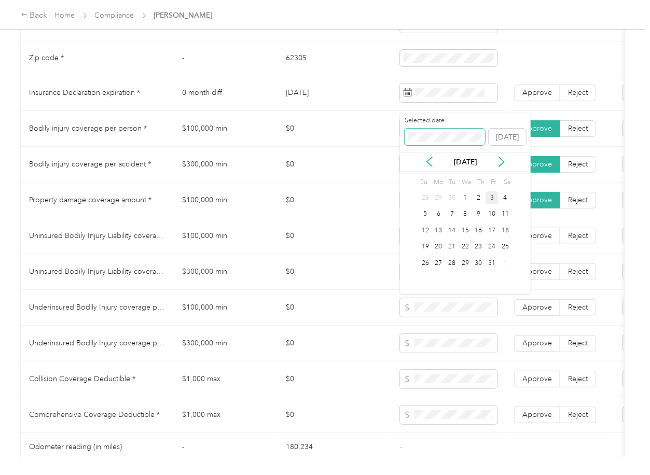
click at [437, 131] on span at bounding box center [444, 137] width 80 height 17
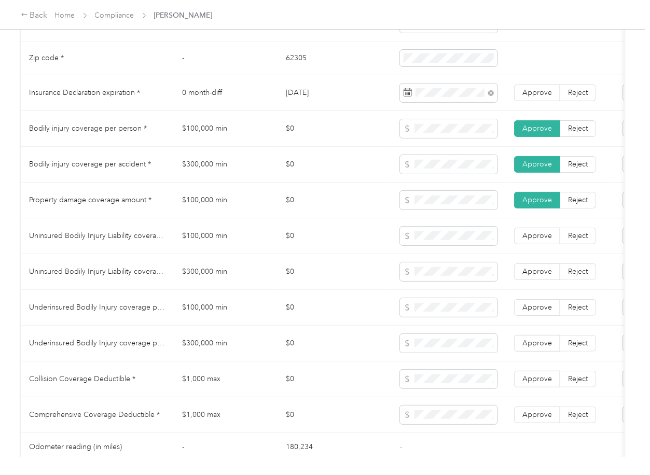
click at [277, 182] on td "$0" at bounding box center [334, 165] width 114 height 36
click at [539, 97] on span "Approve" at bounding box center [537, 92] width 30 height 9
click at [426, 274] on span at bounding box center [448, 271] width 97 height 19
click at [284, 290] on td "$0" at bounding box center [334, 272] width 114 height 36
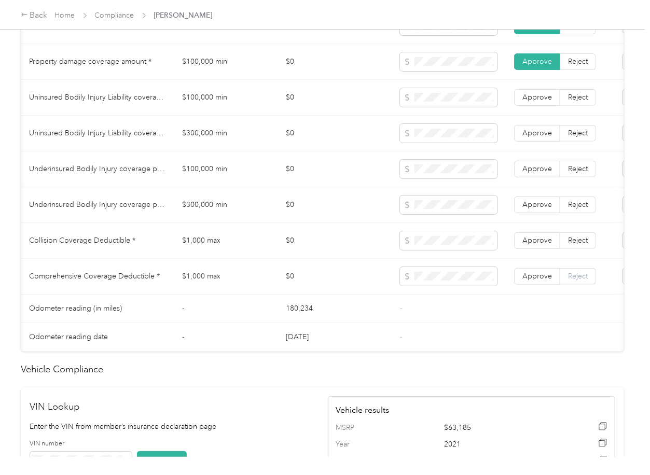
scroll to position [0, 133]
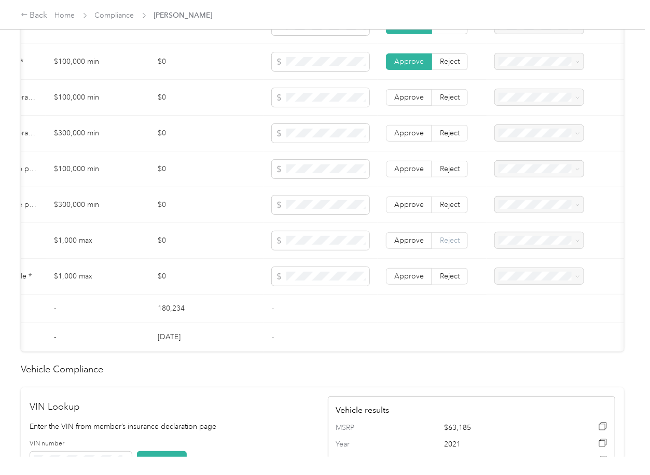
click at [449, 249] on label "Reject" at bounding box center [450, 240] width 36 height 17
click at [445, 280] on span "Reject" at bounding box center [450, 276] width 20 height 9
click at [525, 249] on span at bounding box center [539, 240] width 89 height 17
click at [520, 271] on div "Collision deductible is missing from uploaded Insurance Policy doc" at bounding box center [534, 286] width 74 height 44
click at [515, 311] on span "Comprehensive deductible is missing from uploaded Insurance Policy doc" at bounding box center [531, 321] width 68 height 41
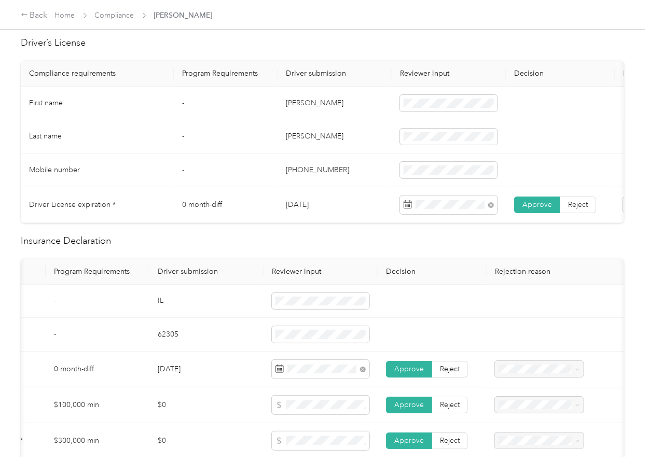
scroll to position [0, 0]
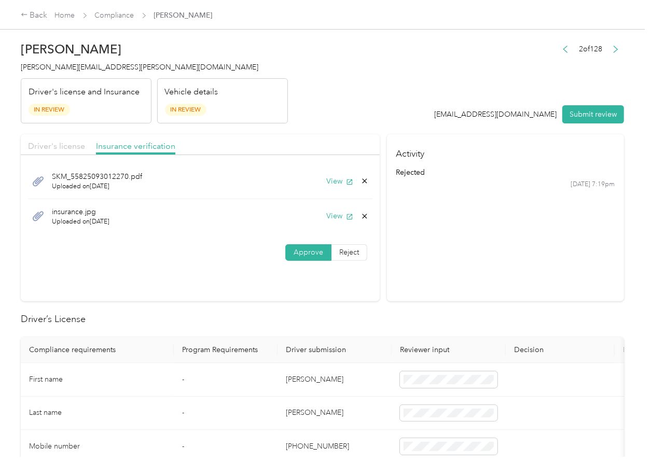
click at [71, 142] on span "Driver's license" at bounding box center [56, 146] width 57 height 10
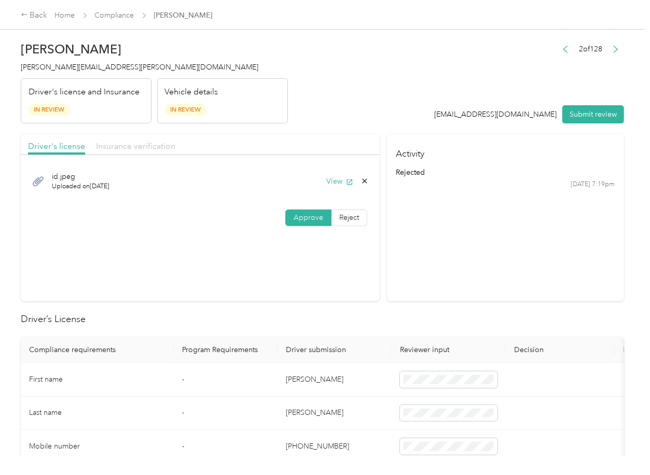
click at [134, 145] on span "Insurance verification" at bounding box center [135, 146] width 79 height 10
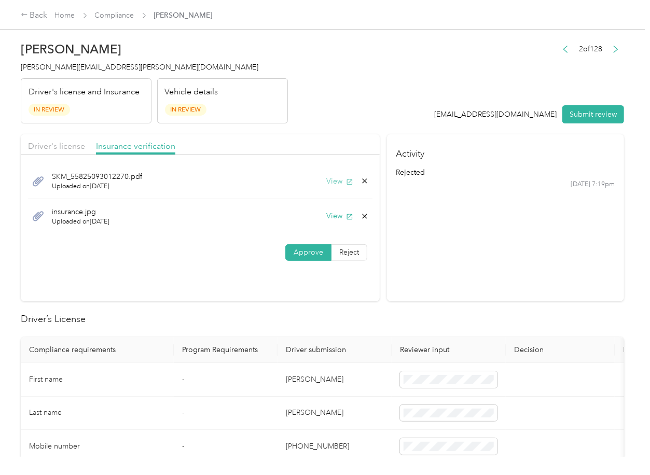
click at [334, 184] on button "View" at bounding box center [339, 181] width 27 height 11
drag, startPoint x: 402, startPoint y: 304, endPoint x: 430, endPoint y: 265, distance: 48.3
click at [332, 215] on button "View" at bounding box center [339, 215] width 27 height 11
click at [575, 120] on button "Submit review" at bounding box center [593, 114] width 62 height 18
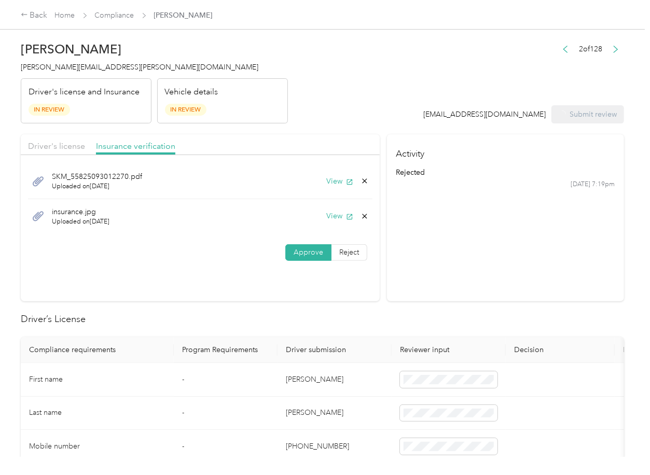
click at [126, 69] on span "[PERSON_NAME][EMAIL_ADDRESS][PERSON_NAME][DOMAIN_NAME]" at bounding box center [139, 67] width 237 height 9
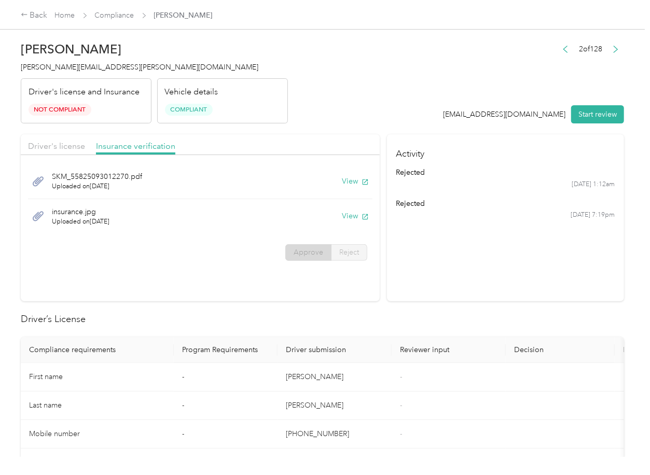
click at [352, 315] on h2 "Driver’s License" at bounding box center [322, 319] width 603 height 14
click at [47, 140] on div "Driver's license" at bounding box center [56, 146] width 57 height 13
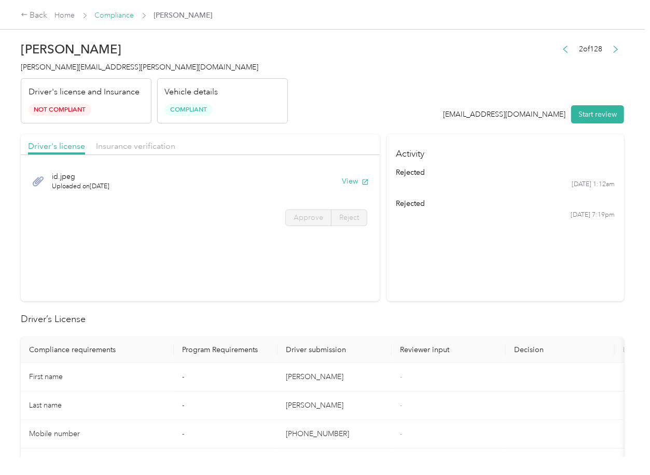
click at [101, 12] on link "Compliance" at bounding box center [114, 15] width 39 height 9
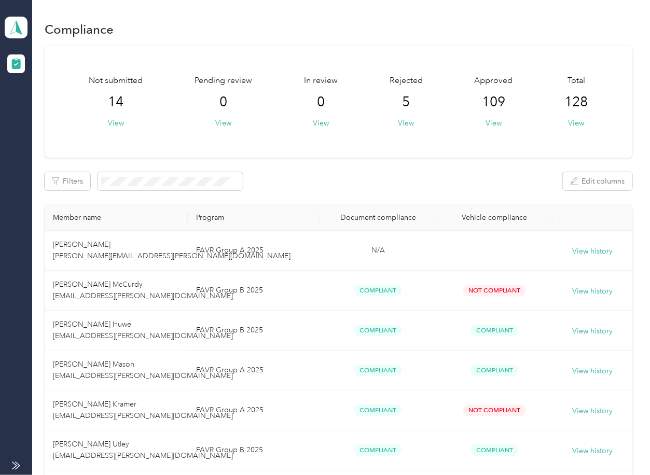
click at [312, 148] on div "Not submitted 14 View Pending review 0 View In review 0 View Rejected 5 View Ap…" at bounding box center [338, 102] width 587 height 112
click at [17, 25] on polygon at bounding box center [19, 26] width 6 height 13
click at [47, 113] on div "Log out" at bounding box center [114, 106] width 204 height 18
